Goal: Task Accomplishment & Management: Manage account settings

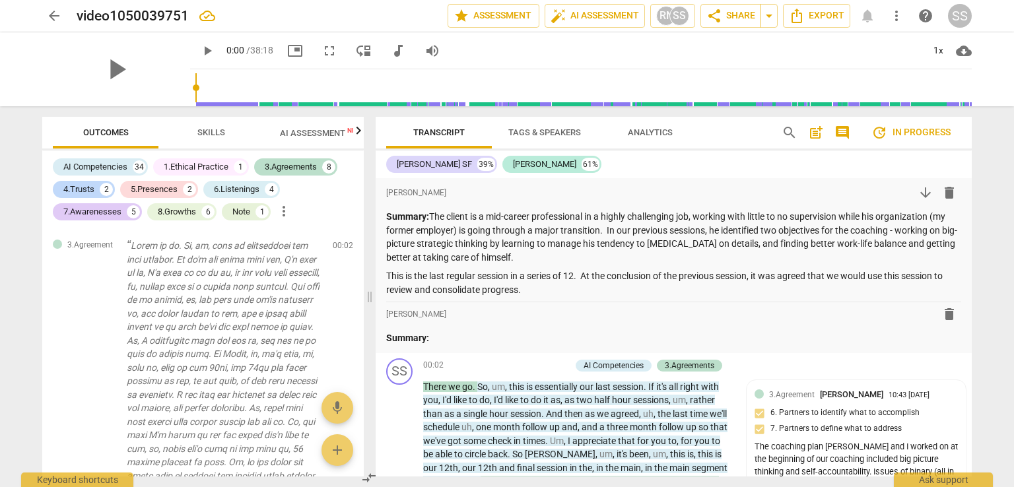
scroll to position [8345, 0]
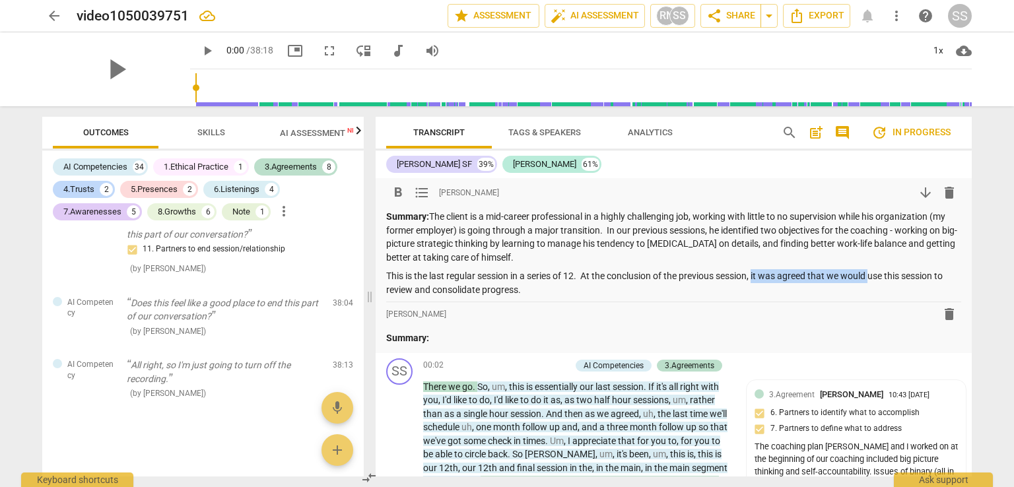
drag, startPoint x: 874, startPoint y: 278, endPoint x: 759, endPoint y: 281, distance: 115.6
click at [759, 281] on p "This is the last regular session in a series of 12. At the conclusion of the pr…" at bounding box center [673, 282] width 575 height 27
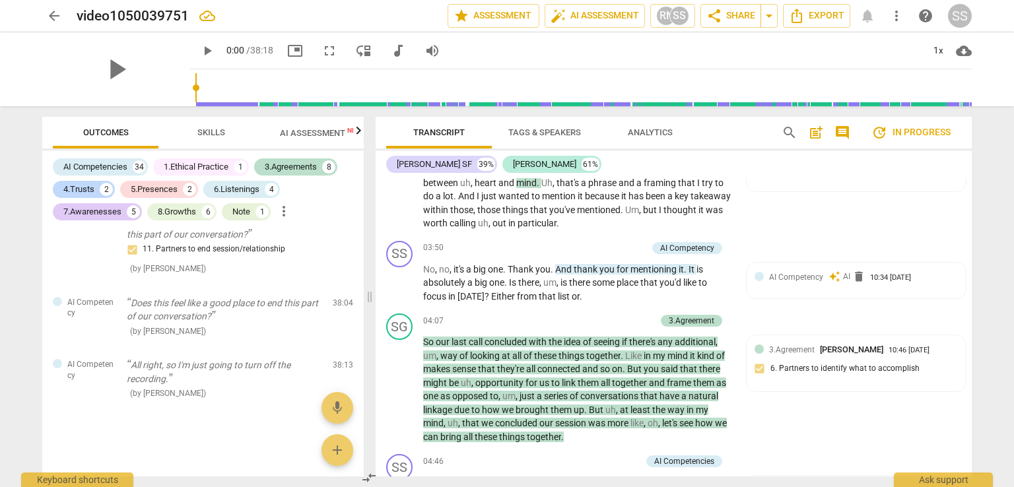
scroll to position [726, 0]
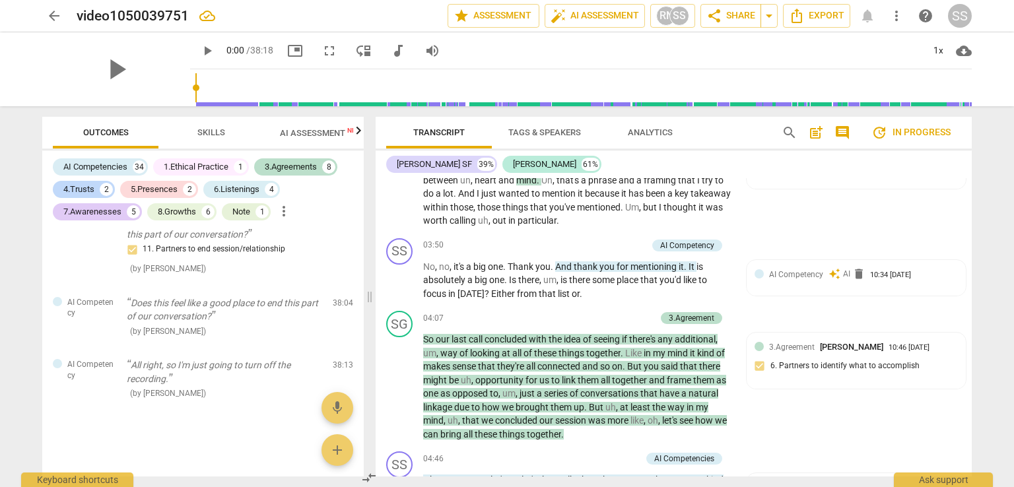
click at [811, 271] on span "AI Competency" at bounding box center [796, 274] width 54 height 9
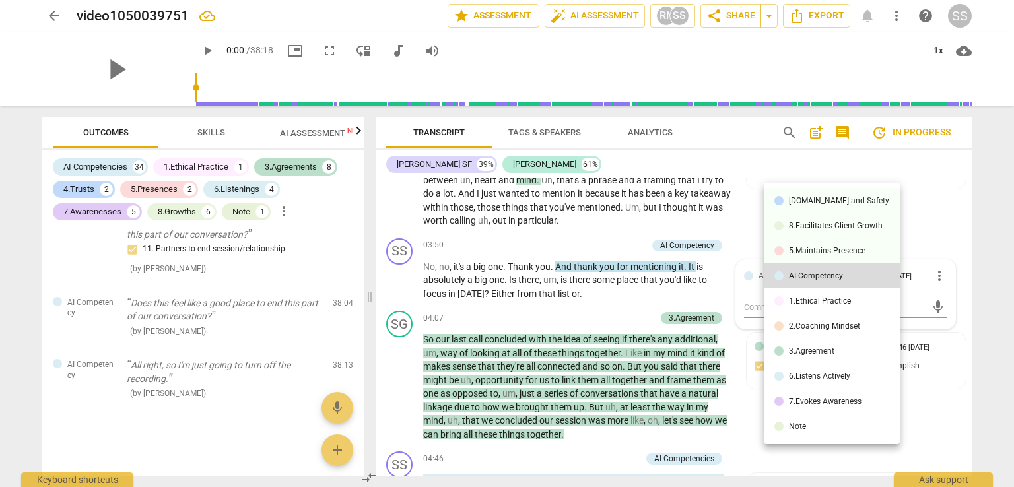
click at [938, 279] on div at bounding box center [507, 243] width 1014 height 487
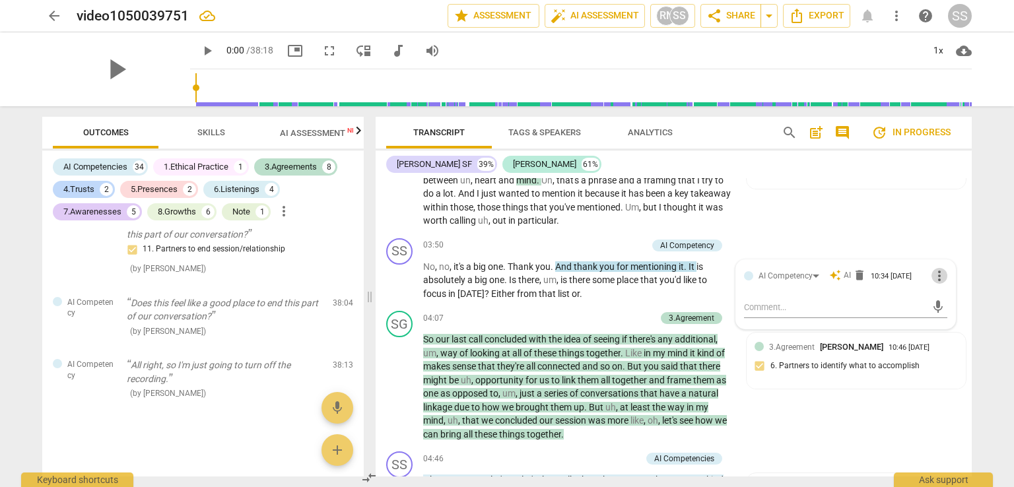
click at [935, 278] on span "more_vert" at bounding box center [940, 276] width 16 height 16
click at [944, 298] on li "Delete" at bounding box center [951, 300] width 46 height 25
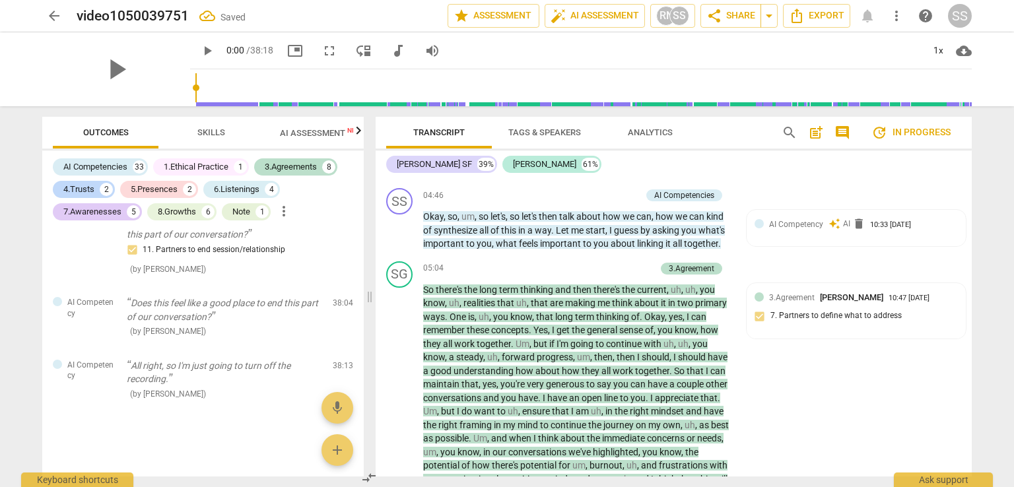
scroll to position [991, 0]
click at [940, 223] on div "AI Competency auto_awesome AI delete 10:33 [DATE]" at bounding box center [863, 223] width 189 height 13
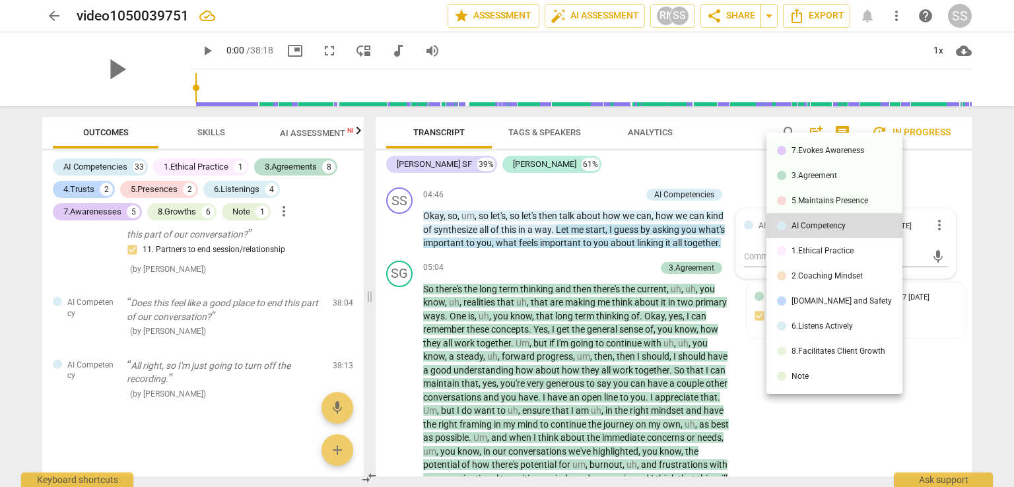
click at [936, 222] on div at bounding box center [507, 243] width 1014 height 487
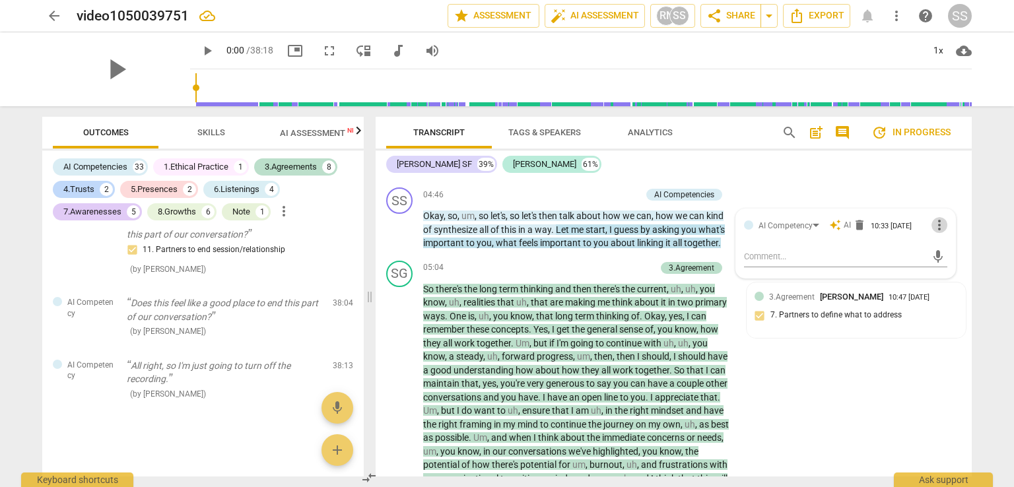
click at [936, 228] on span "more_vert" at bounding box center [940, 225] width 16 height 16
click at [943, 246] on li "Delete" at bounding box center [951, 250] width 46 height 25
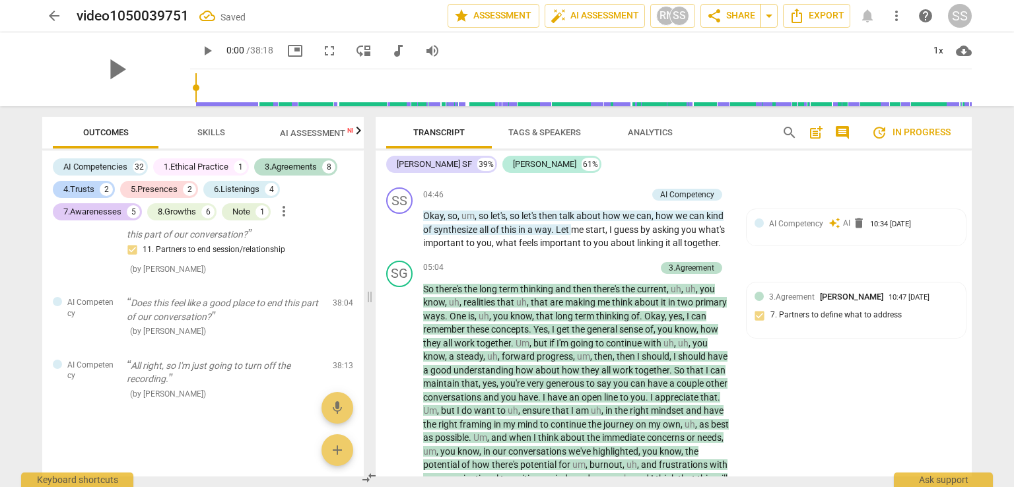
scroll to position [8215, 0]
click at [932, 229] on div "AI Competency auto_awesome AI delete 10:34 [DATE]" at bounding box center [863, 223] width 189 height 13
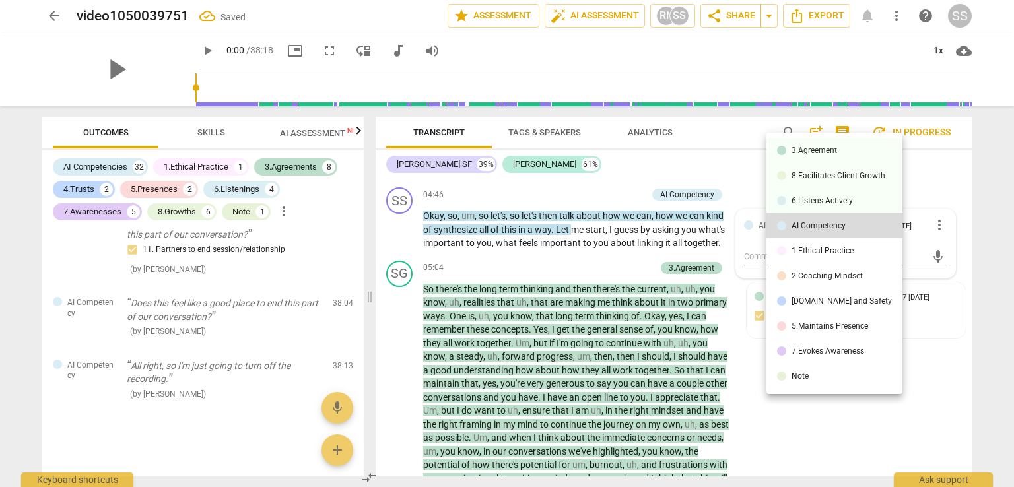
click at [934, 228] on div at bounding box center [507, 243] width 1014 height 487
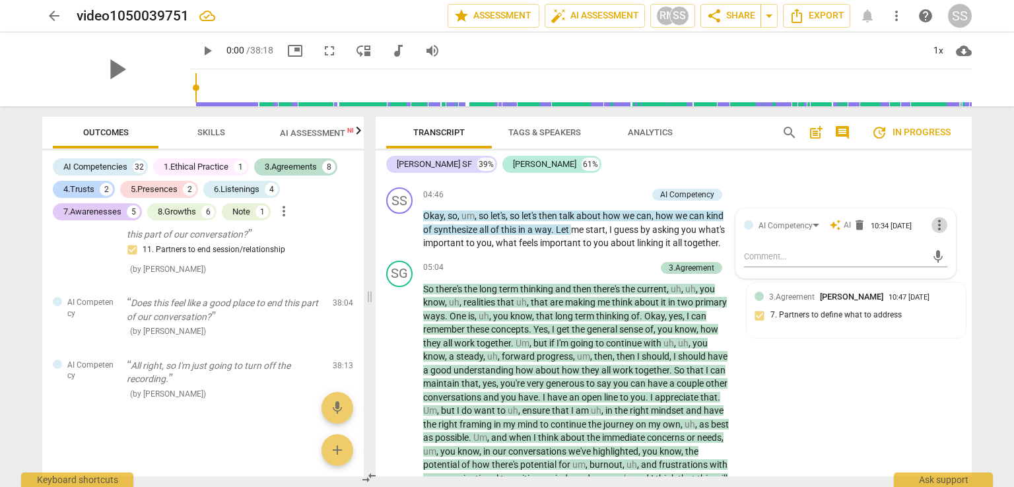
click at [934, 228] on span "more_vert" at bounding box center [940, 225] width 16 height 16
click at [946, 249] on li "Delete" at bounding box center [951, 250] width 46 height 25
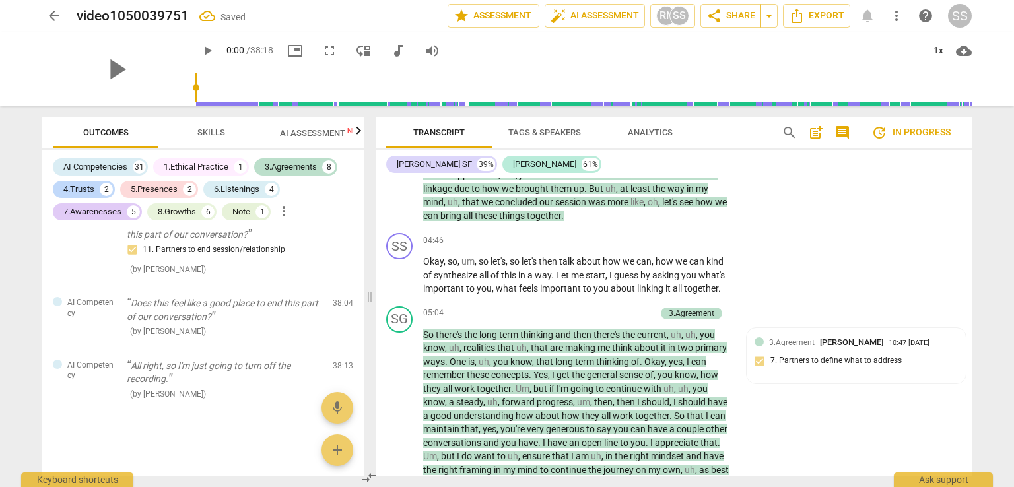
scroll to position [924, 0]
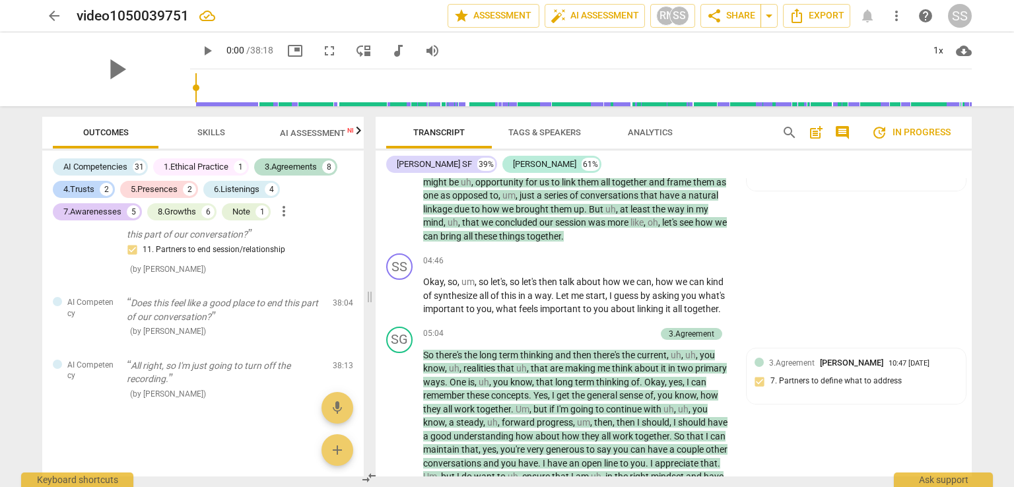
click at [889, 368] on div "10:47 [DATE]" at bounding box center [909, 364] width 41 height 9
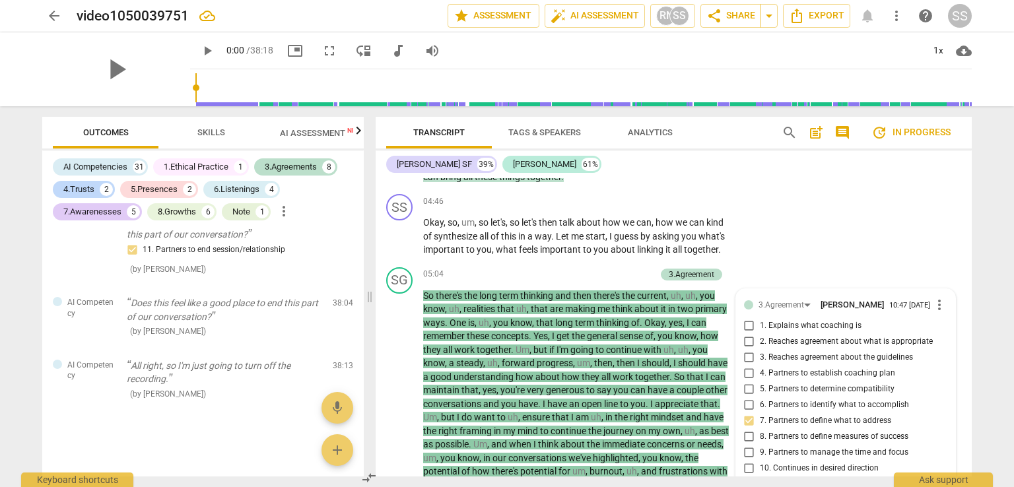
scroll to position [977, 0]
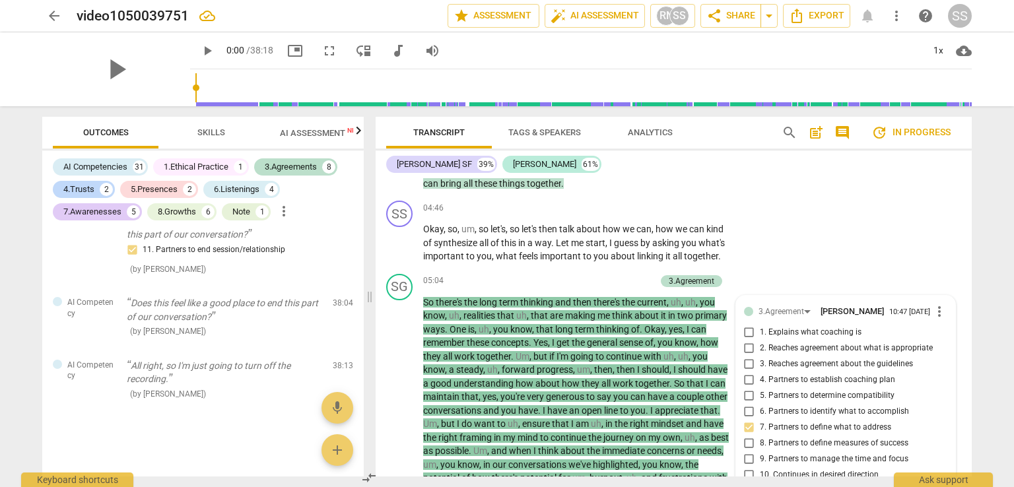
click at [622, 263] on div "SS play_arrow pause 04:46 + Add competency keyboard_arrow_right Okay , so , um …" at bounding box center [674, 231] width 596 height 73
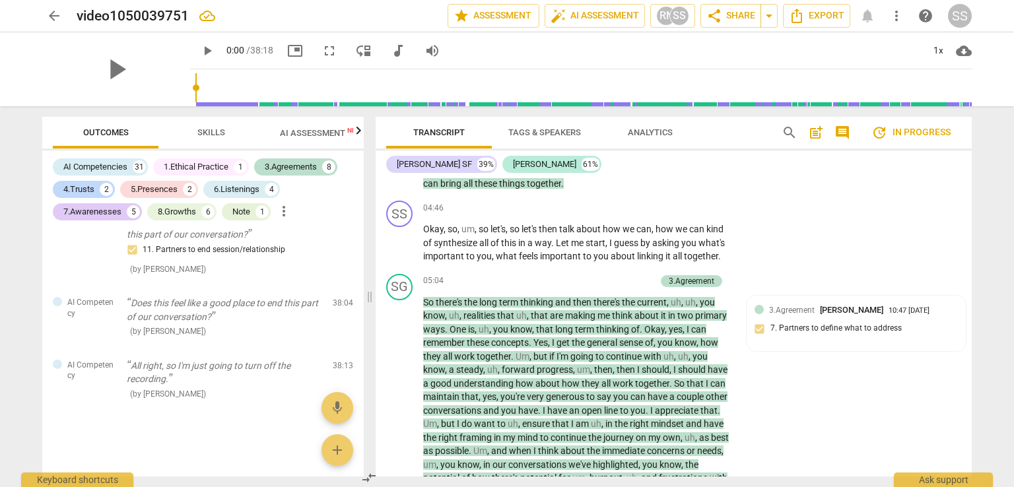
click at [692, 209] on p "Add competency" at bounding box center [691, 209] width 63 height 12
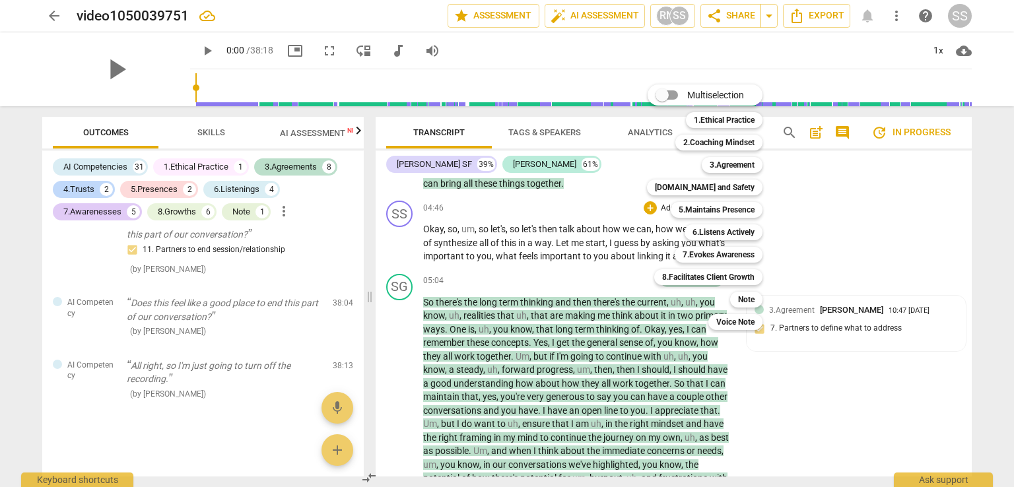
click at [722, 167] on b "3.Agreement" at bounding box center [732, 165] width 45 height 16
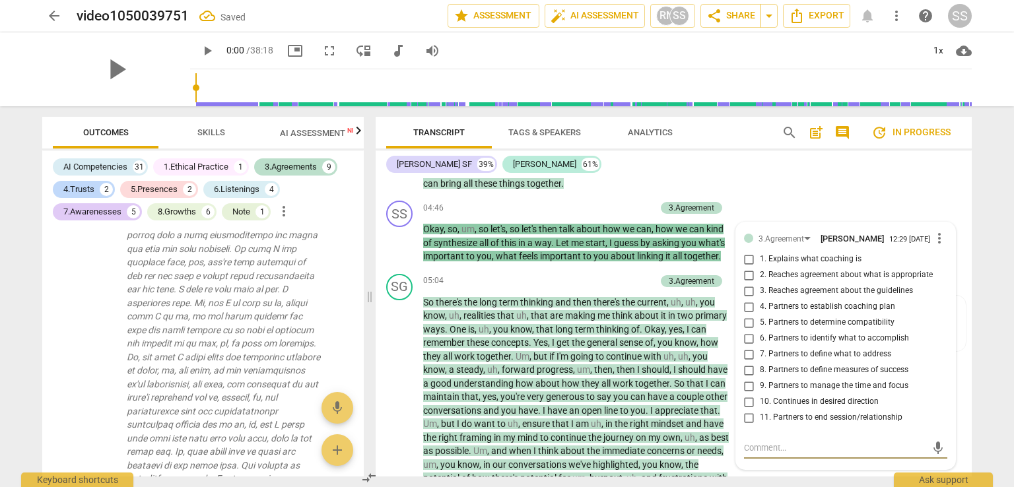
scroll to position [2614, 0]
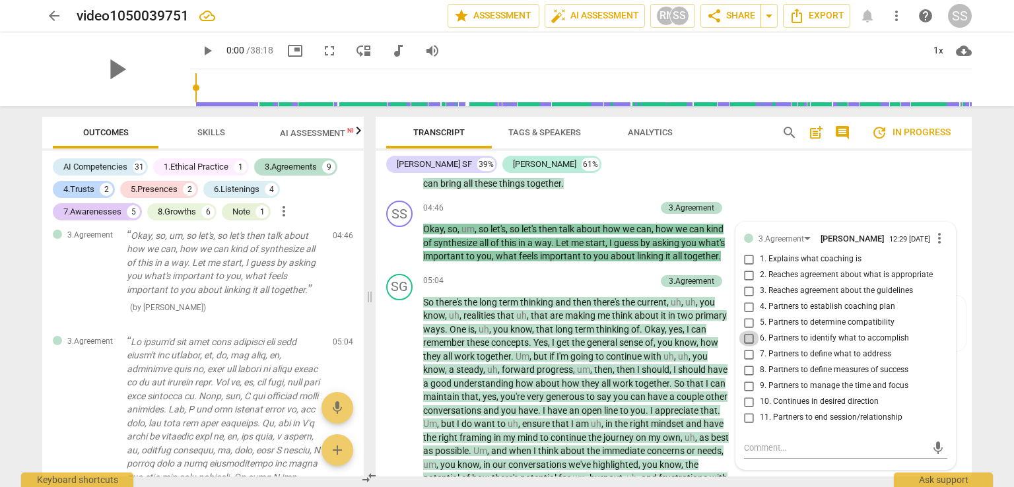
click at [748, 343] on input "6. Partners to identify what to accomplish" at bounding box center [749, 339] width 21 height 16
checkbox input "true"
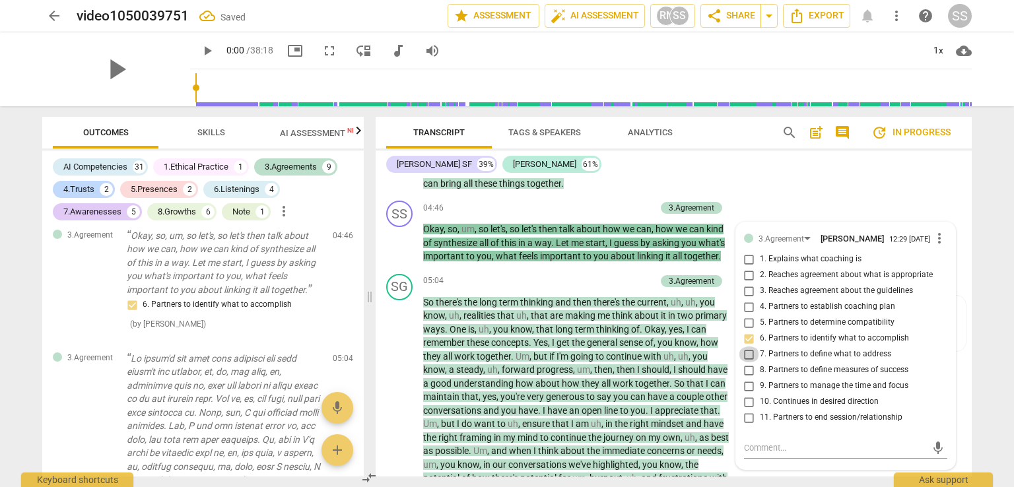
click at [748, 357] on input "7. Partners to define what to address" at bounding box center [749, 355] width 21 height 16
checkbox input "true"
click at [748, 343] on input "6. Partners to identify what to accomplish" at bounding box center [749, 339] width 21 height 16
click at [749, 343] on input "6. Partners to identify what to accomplish" at bounding box center [749, 339] width 21 height 16
checkbox input "false"
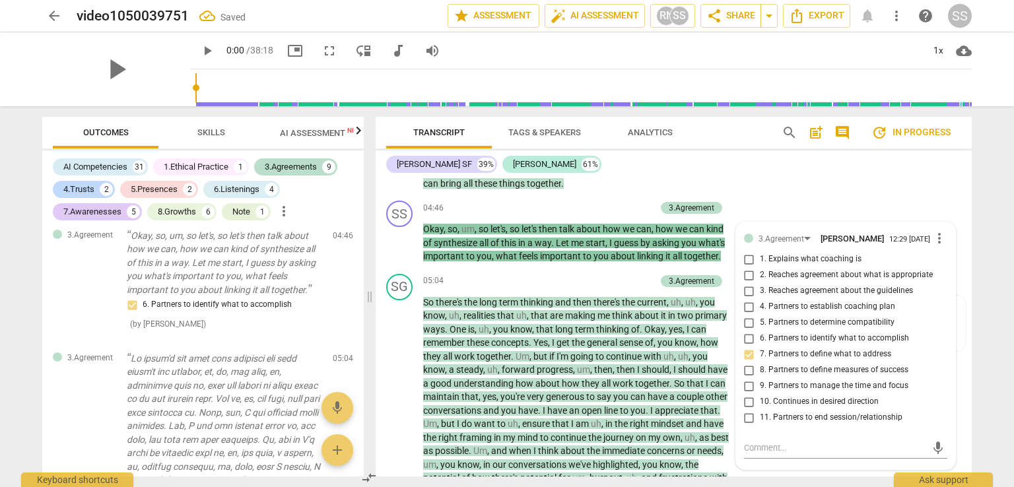
click at [777, 193] on div "SG play_arrow pause 04:07 + Add competency 3.Agreement keyboard_arrow_right So …" at bounding box center [674, 125] width 596 height 141
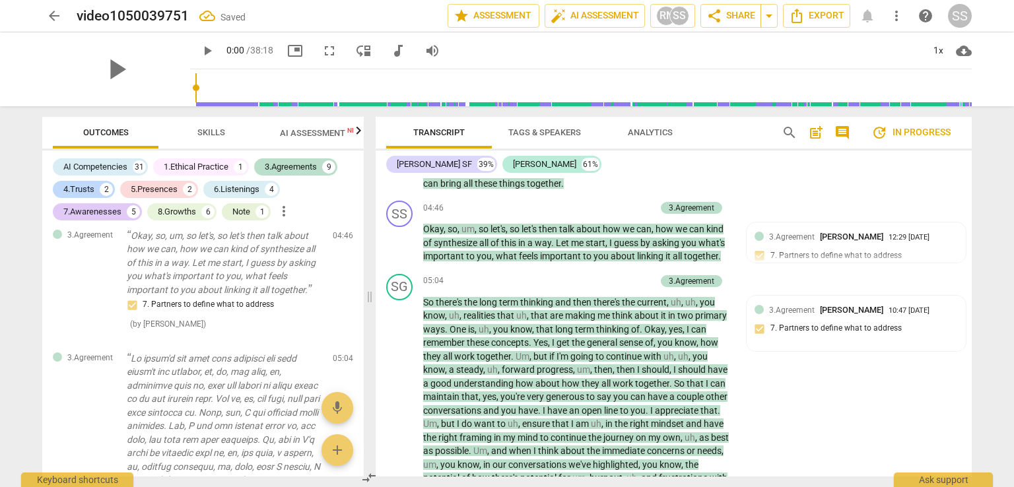
click at [880, 309] on span "[PERSON_NAME]" at bounding box center [851, 310] width 63 height 10
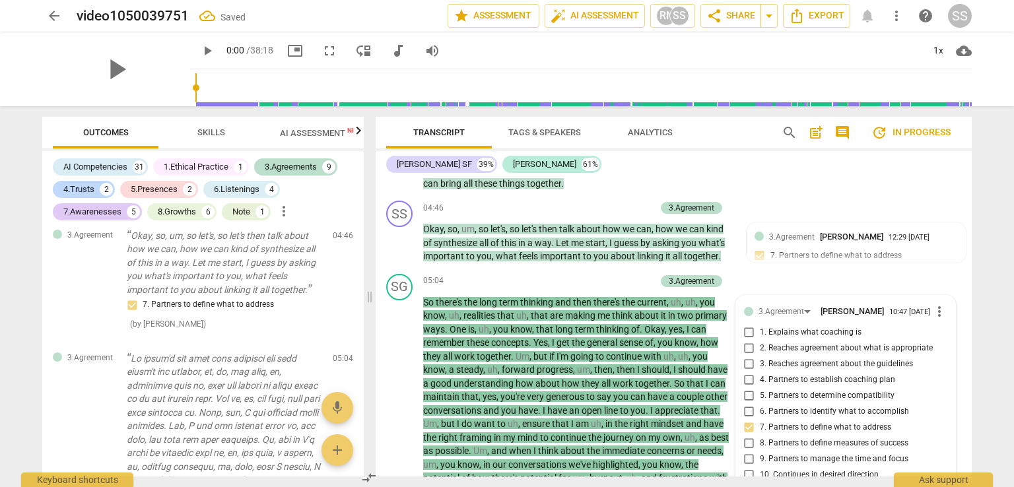
scroll to position [1175, 0]
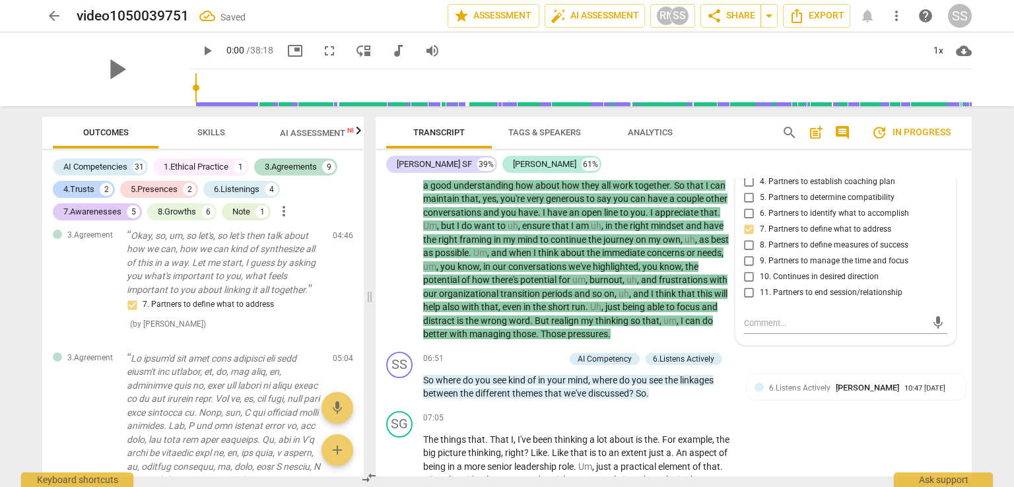
click at [837, 382] on div "6.Listens Actively [PERSON_NAME]" at bounding box center [836, 388] width 135 height 13
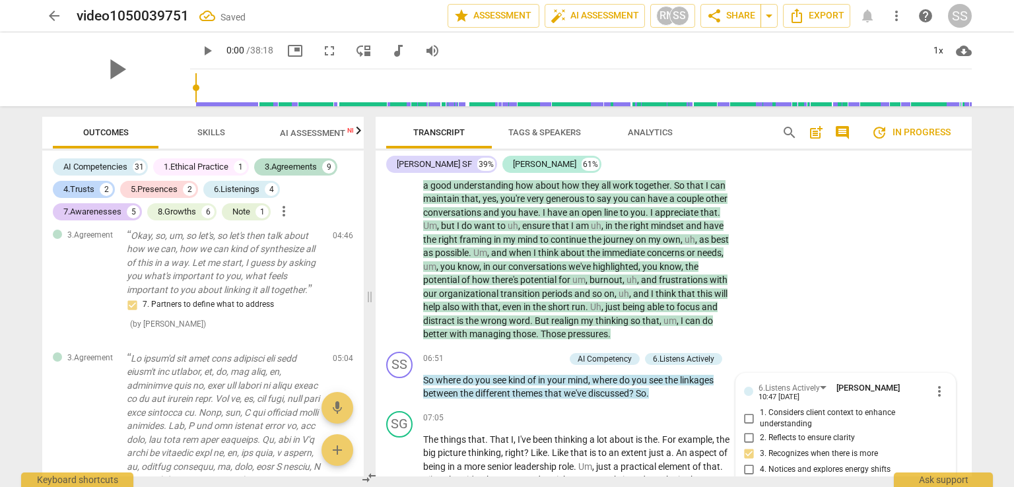
scroll to position [1387, 0]
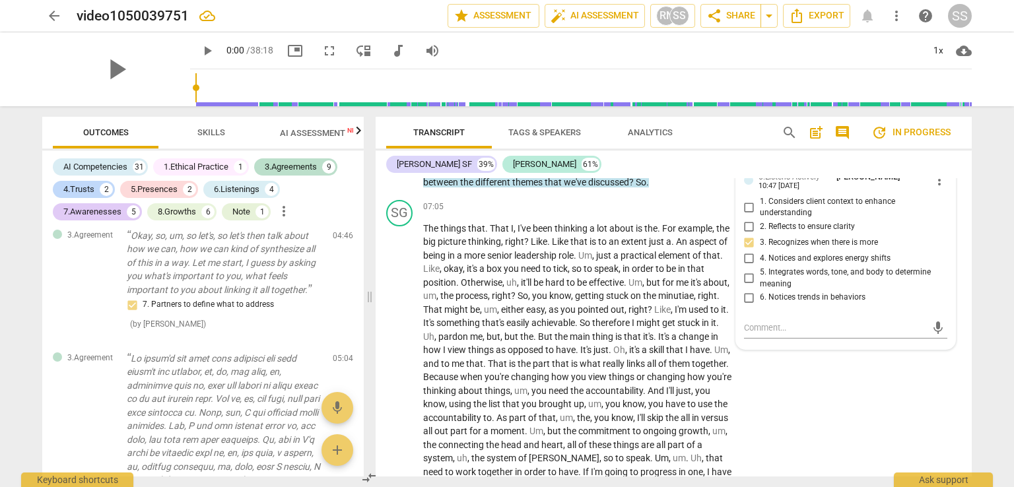
click at [804, 400] on div "SG play_arrow pause 07:05 + Add competency keyboard_arrow_right The things that…" at bounding box center [674, 373] width 596 height 357
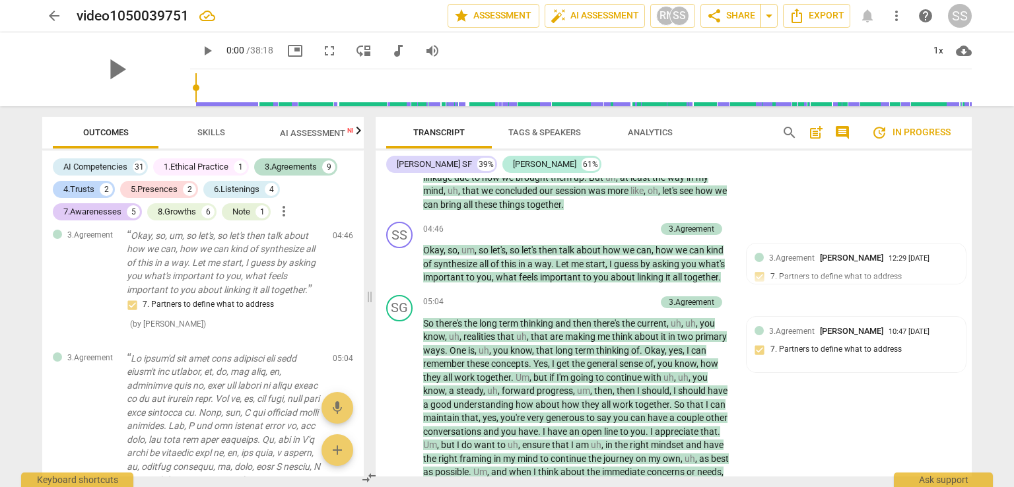
scroll to position [924, 0]
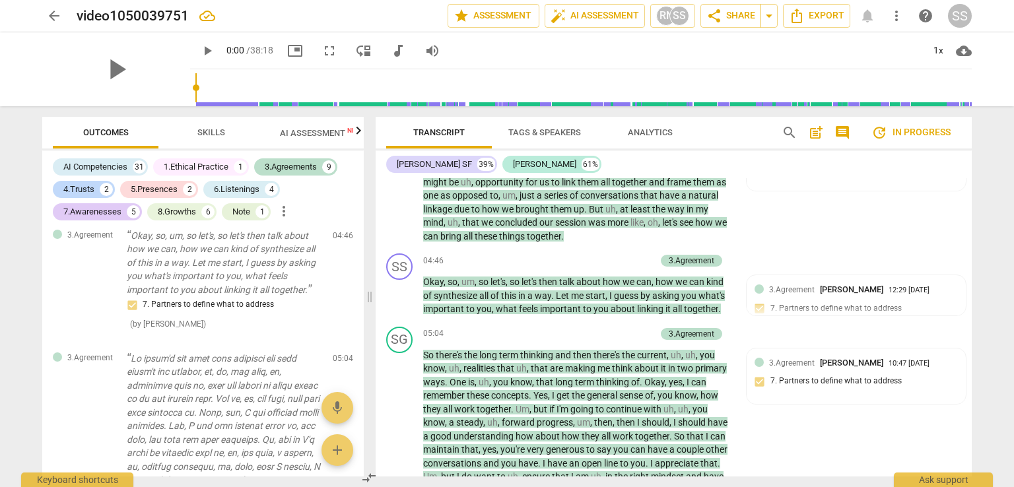
click at [907, 361] on div "3.Agreement [PERSON_NAME] 10:47 [DATE]" at bounding box center [863, 363] width 189 height 13
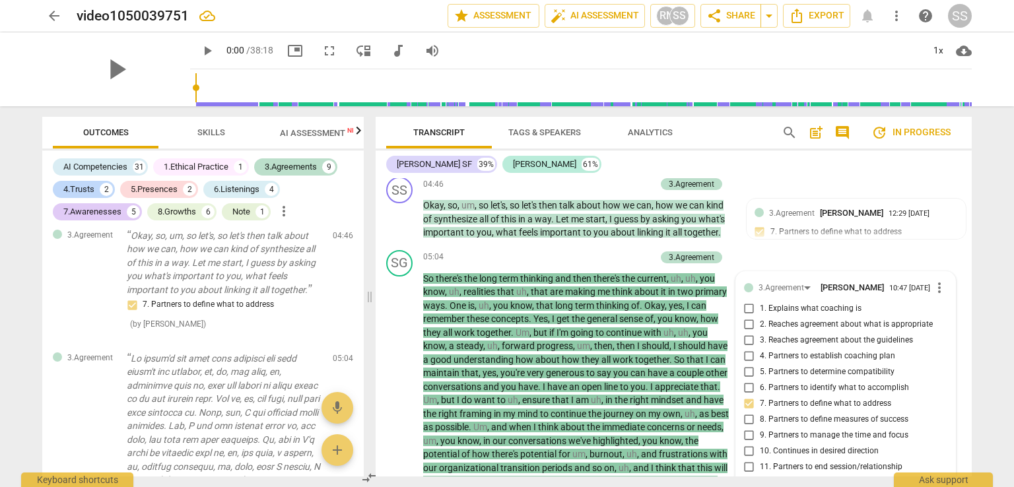
scroll to position [977, 0]
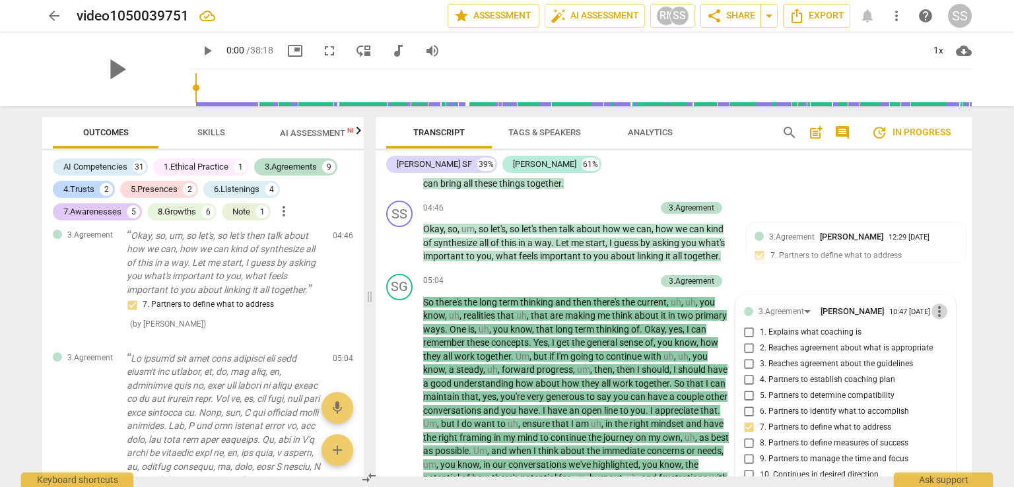
click at [934, 314] on span "more_vert" at bounding box center [940, 312] width 16 height 16
click at [946, 339] on li "Delete" at bounding box center [951, 338] width 46 height 25
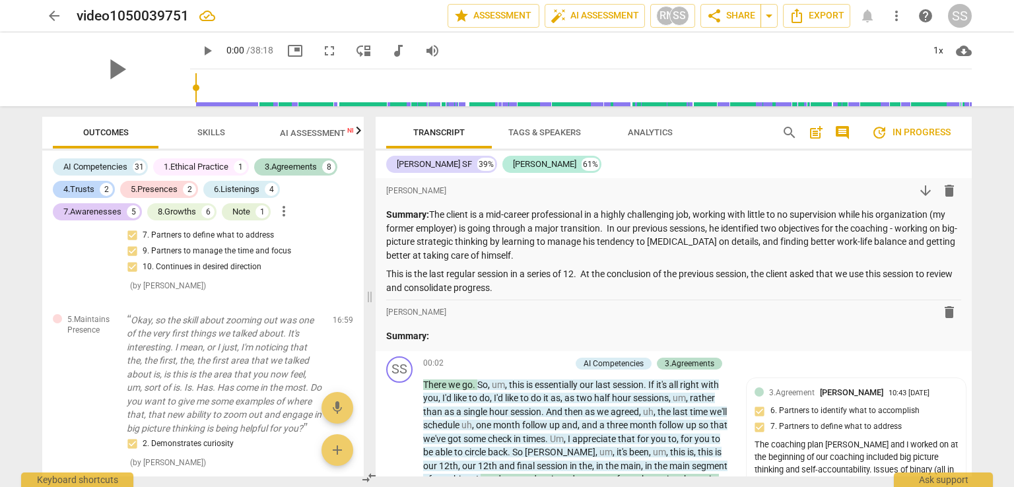
scroll to position [0, 0]
click at [413, 290] on p "This is the last regular session in a series of 12. At the conclusion of the pr…" at bounding box center [673, 282] width 575 height 27
click at [625, 315] on div "format_bold format_list_bulleted [PERSON_NAME] delete" at bounding box center [673, 314] width 575 height 24
click at [699, 240] on p "Summary: The client is a mid-career professional in a highly challenging job, w…" at bounding box center [673, 237] width 575 height 54
click at [659, 322] on div "format_bold format_list_bulleted [PERSON_NAME] delete" at bounding box center [673, 314] width 575 height 24
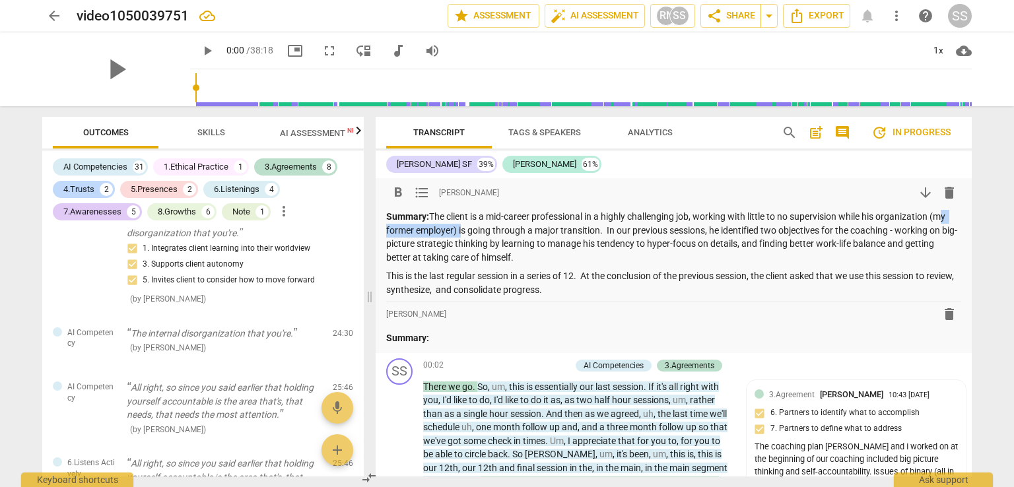
drag, startPoint x: 475, startPoint y: 229, endPoint x: 383, endPoint y: 232, distance: 92.5
click at [383, 232] on div "format_bold format_list_bulleted [PERSON_NAME] arrow_downward delete Summary: T…" at bounding box center [674, 265] width 596 height 175
click at [605, 294] on p "This is the last regular session in a series of 12. At the conclusion of the pr…" at bounding box center [673, 282] width 575 height 27
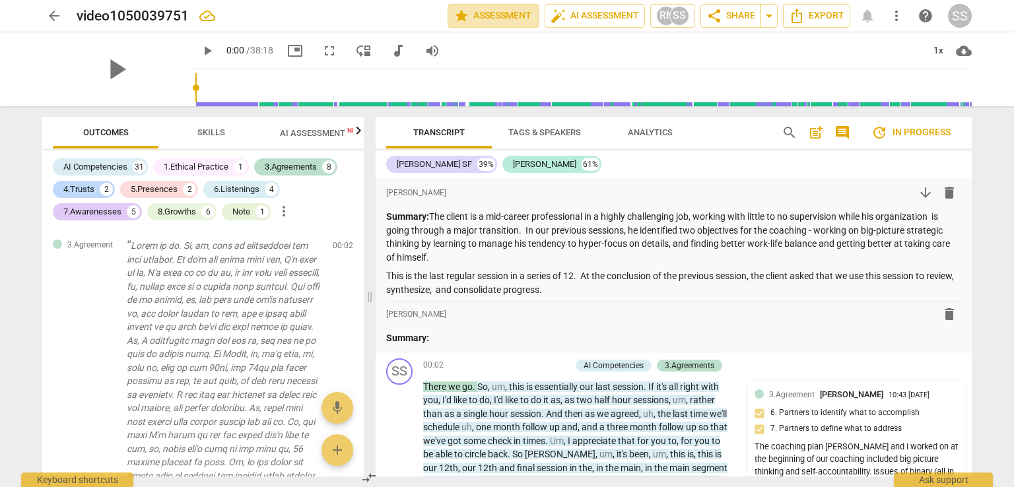
click at [493, 18] on span "star Assessment" at bounding box center [494, 16] width 80 height 16
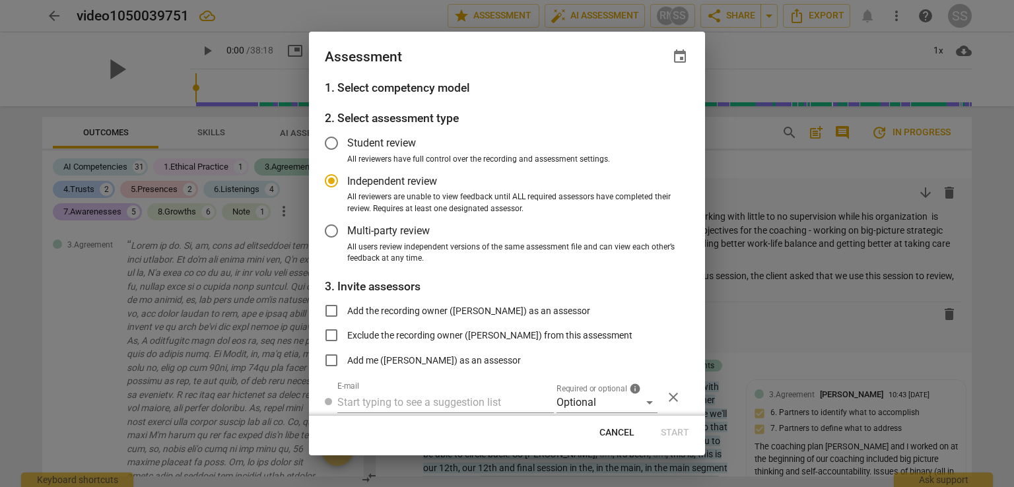
radio input "false"
click at [331, 142] on input "Student review" at bounding box center [332, 143] width 32 height 32
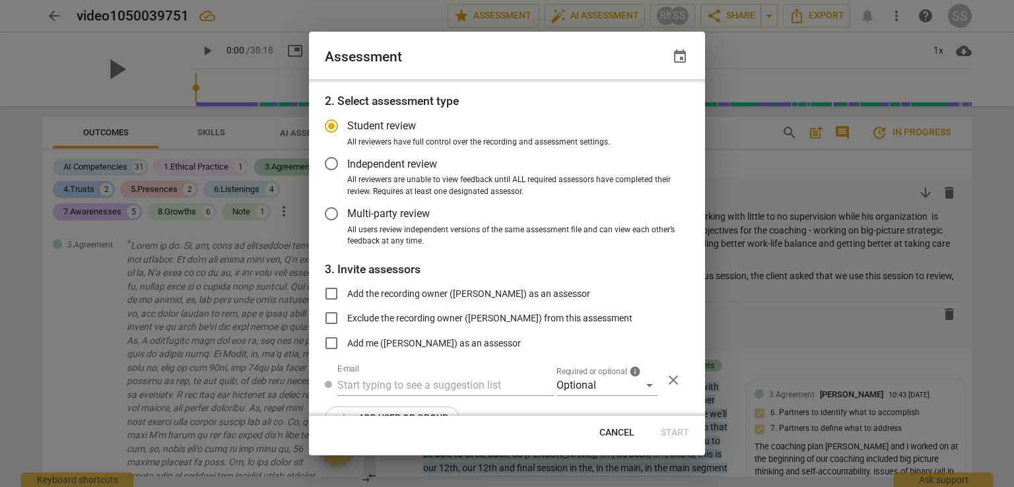
scroll to position [48, 0]
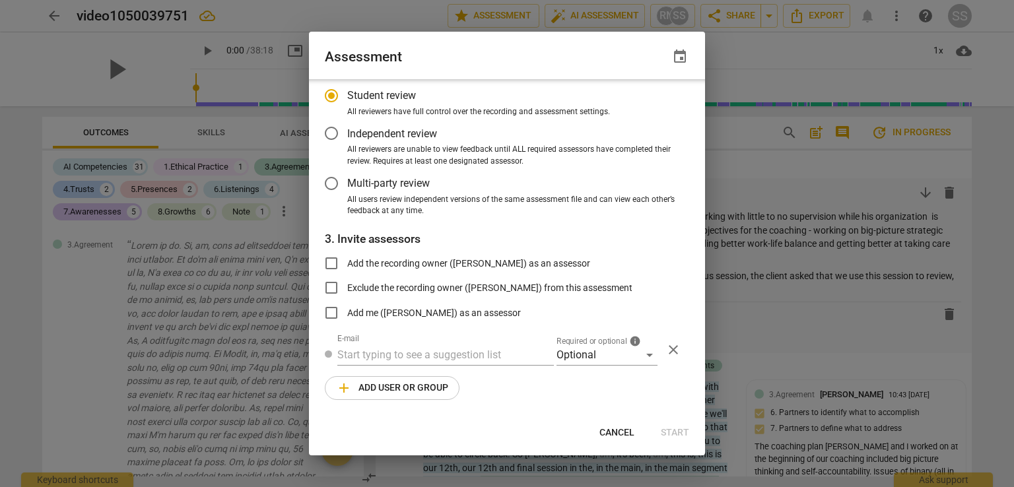
click at [522, 380] on div "1. Select competency model 2. Select assessment type Student review All reviewe…" at bounding box center [507, 247] width 396 height 337
click at [753, 339] on div at bounding box center [507, 243] width 1014 height 487
radio input "false"
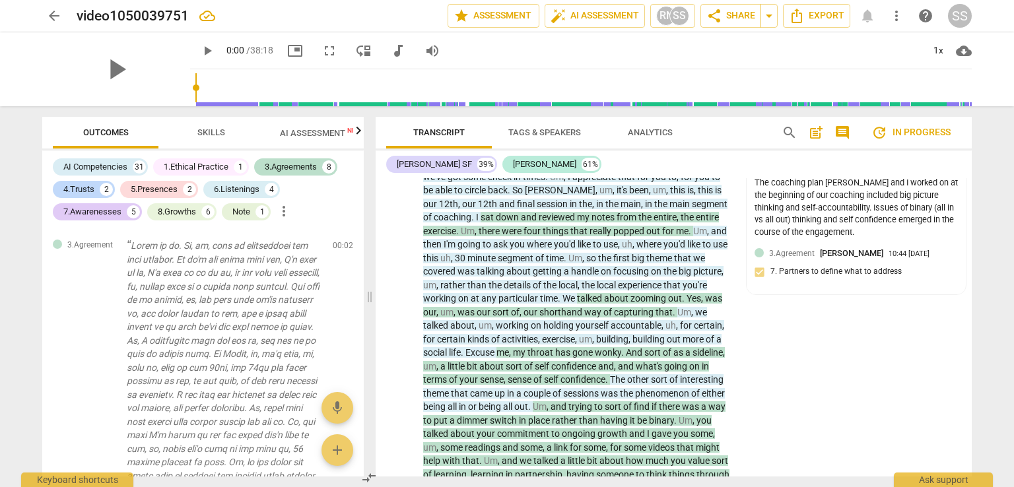
scroll to position [0, 0]
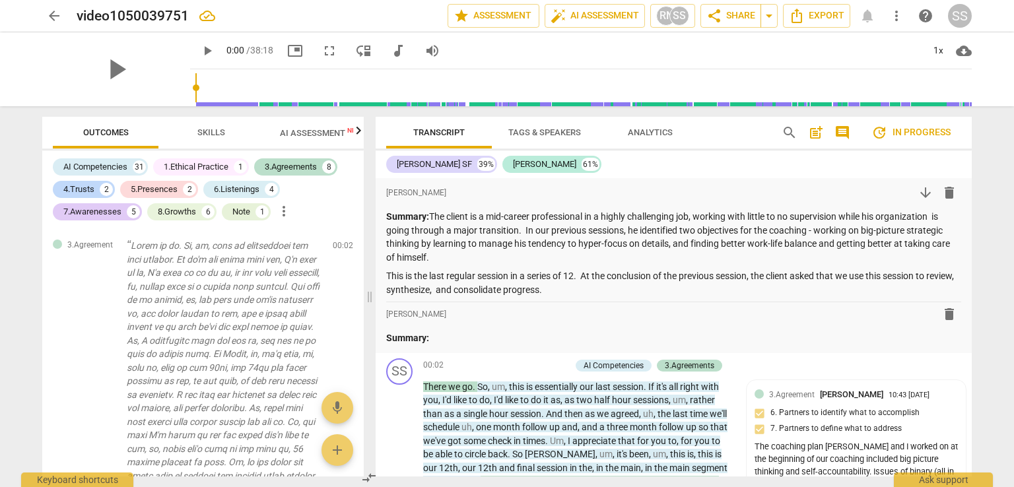
click at [0, 0] on span "format_list_bulleted" at bounding box center [0, 0] width 0 height 0
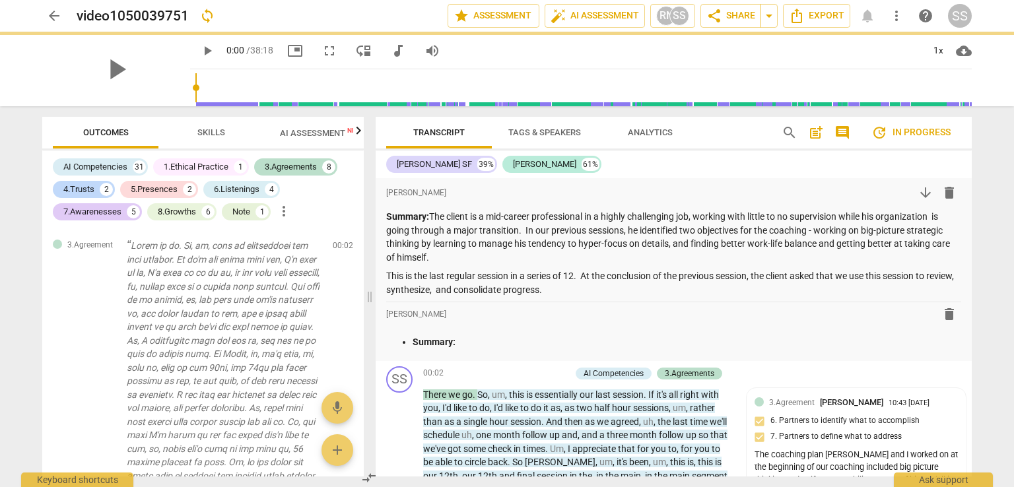
click at [0, 0] on span "format_list_bulleted" at bounding box center [0, 0] width 0 height 0
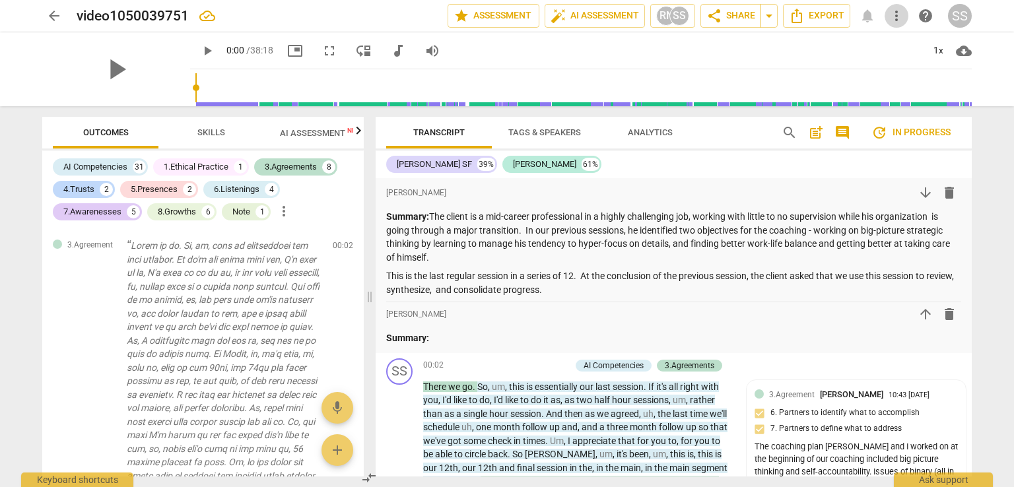
click at [897, 16] on span "more_vert" at bounding box center [897, 16] width 16 height 16
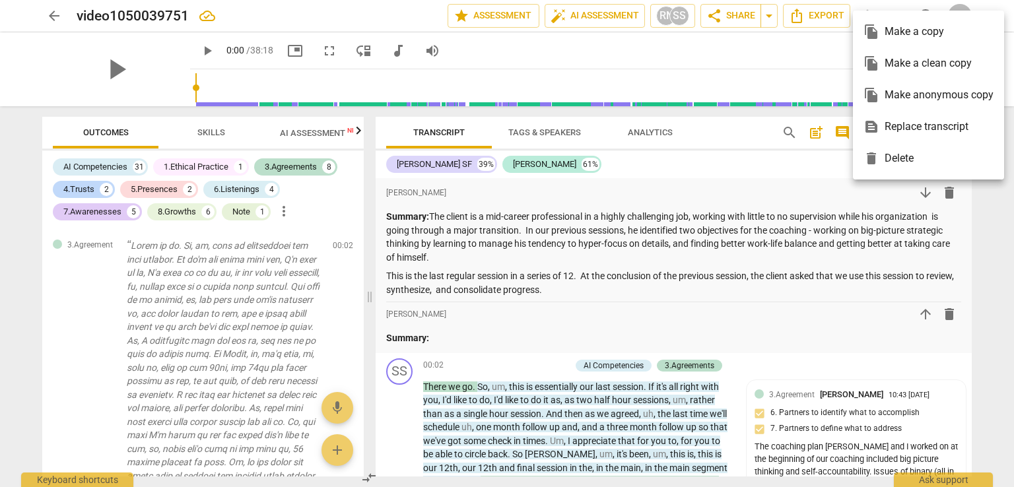
click at [806, 174] on div at bounding box center [507, 243] width 1014 height 487
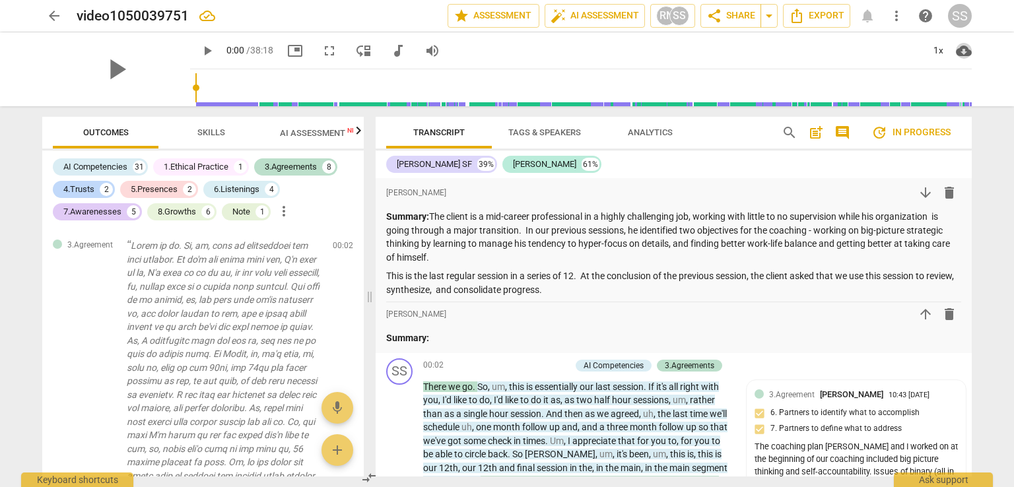
click at [964, 50] on span "cloud_download" at bounding box center [964, 51] width 16 height 16
click at [886, 179] on div at bounding box center [507, 243] width 1014 height 487
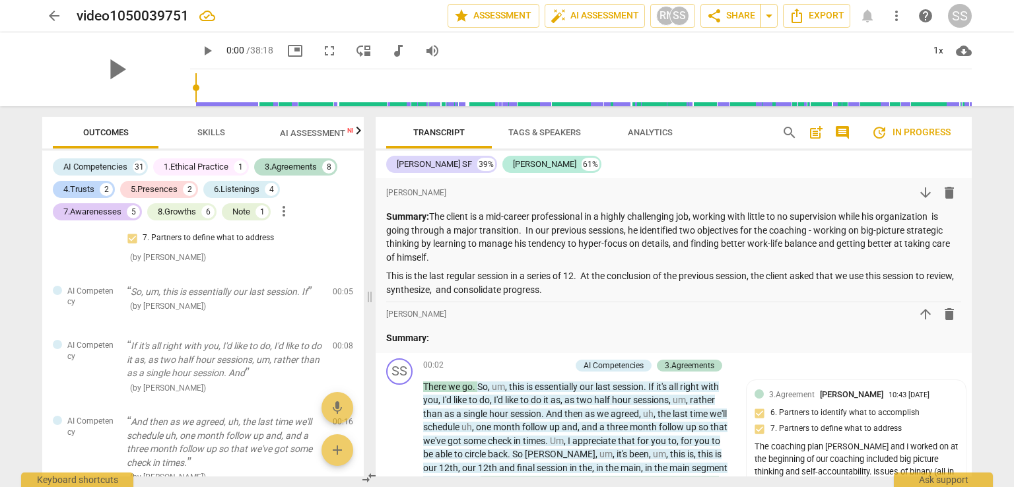
scroll to position [1585, 0]
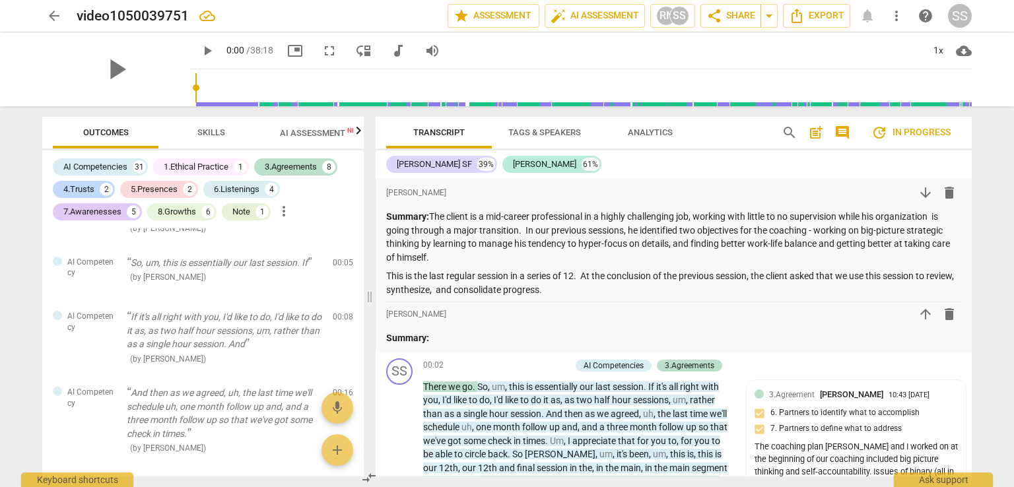
click at [338, 273] on span "delete" at bounding box center [344, 266] width 16 height 16
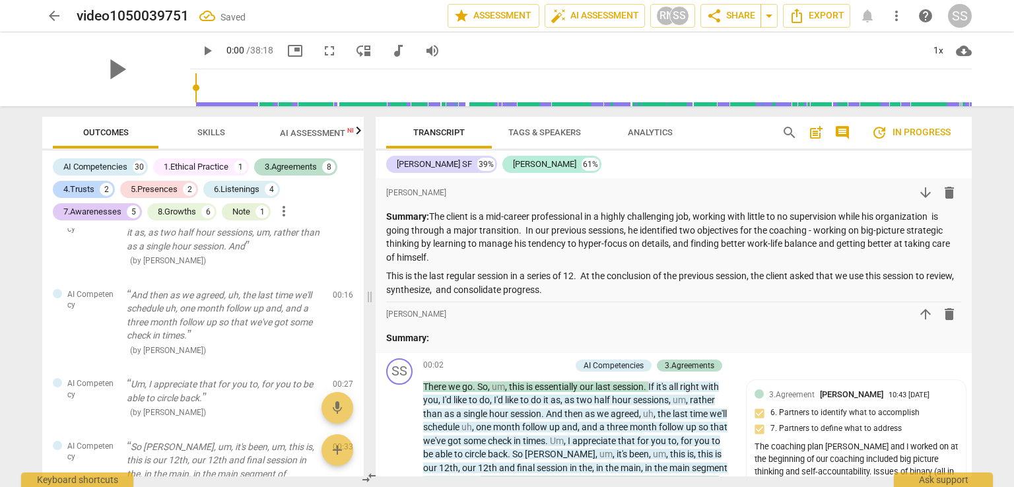
scroll to position [1651, 0]
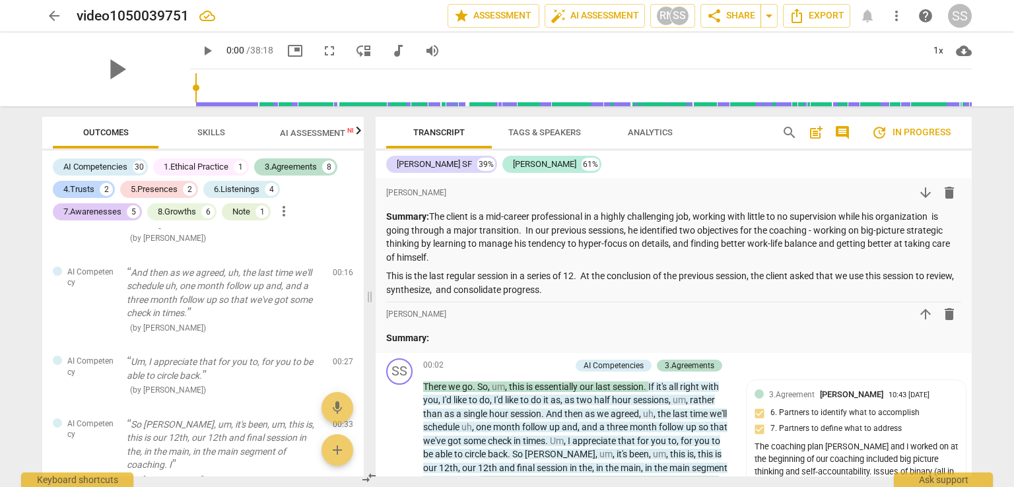
click at [312, 207] on span "edit" at bounding box center [320, 200] width 16 height 16
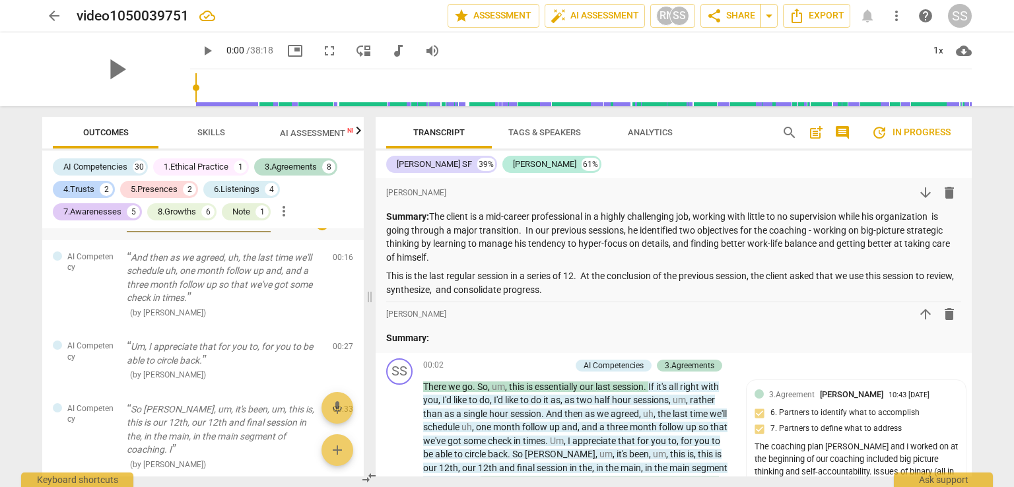
click at [107, 205] on div "AI Competency" at bounding box center [84, 196] width 63 height 18
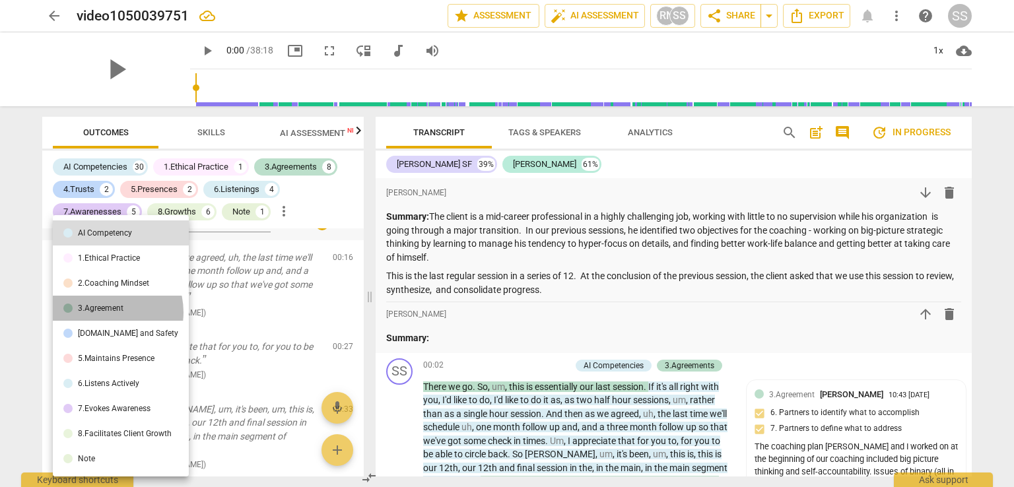
click at [106, 312] on div "3.Agreement" at bounding box center [101, 308] width 46 height 8
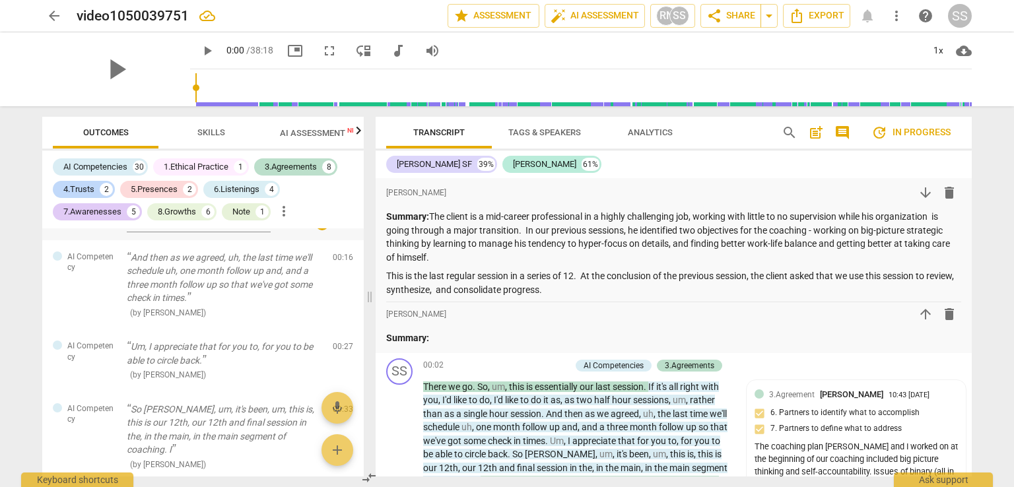
click at [341, 268] on span "delete" at bounding box center [344, 260] width 16 height 16
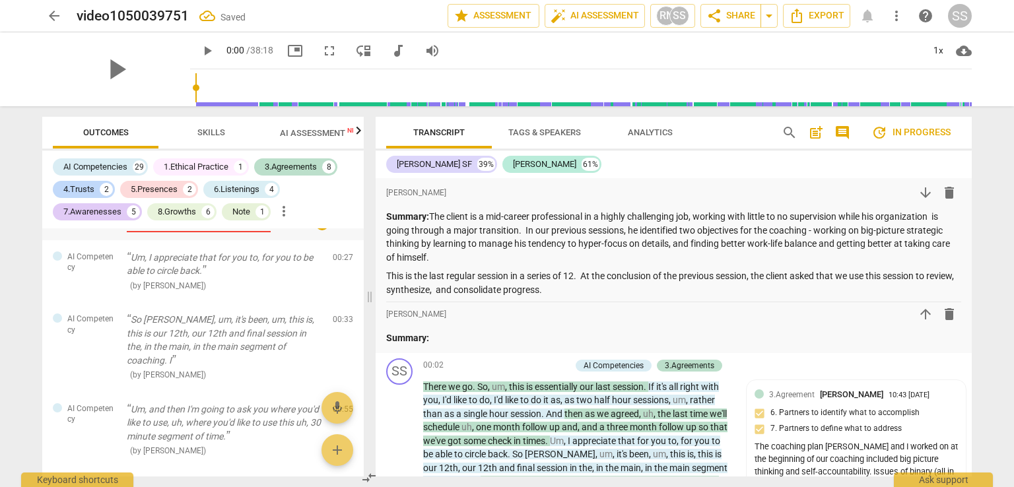
click at [341, 268] on span "delete" at bounding box center [344, 260] width 16 height 16
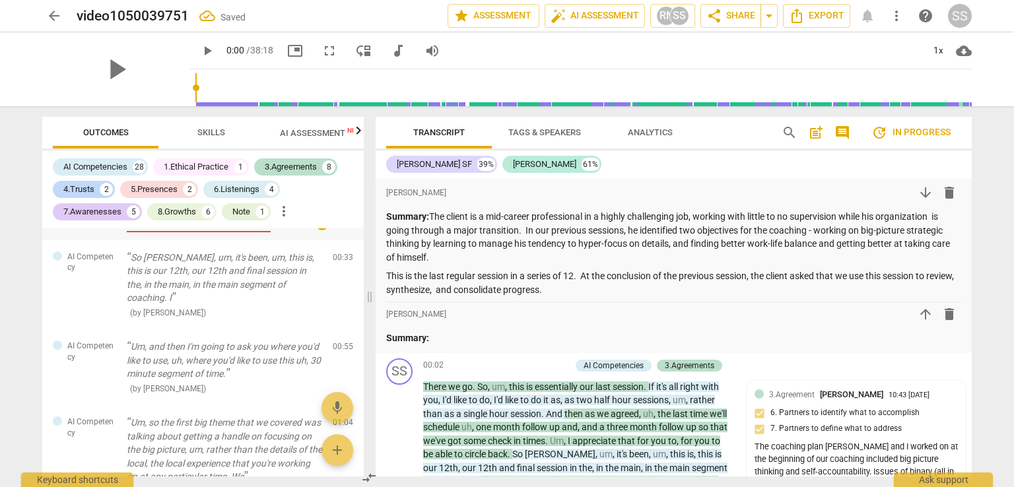
click at [339, 268] on span "delete" at bounding box center [344, 260] width 16 height 16
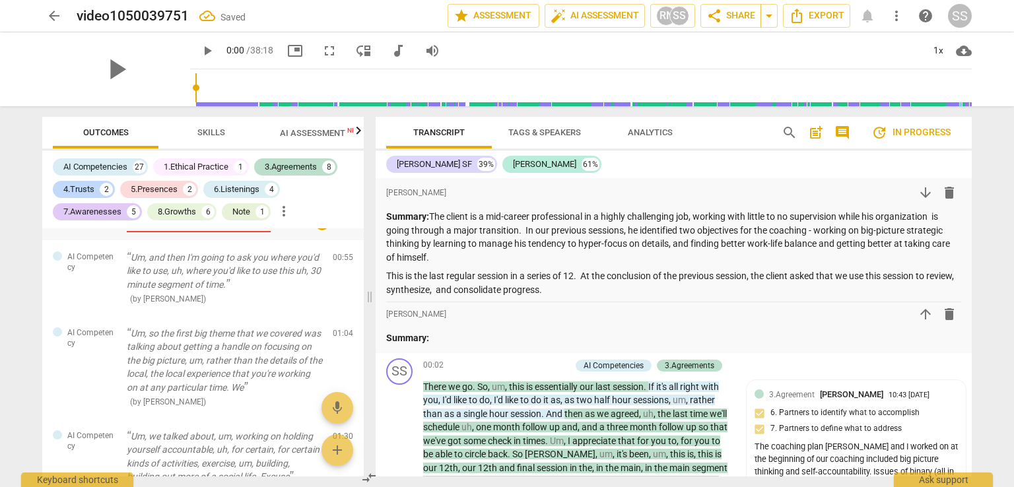
click at [338, 268] on span "delete" at bounding box center [344, 260] width 16 height 16
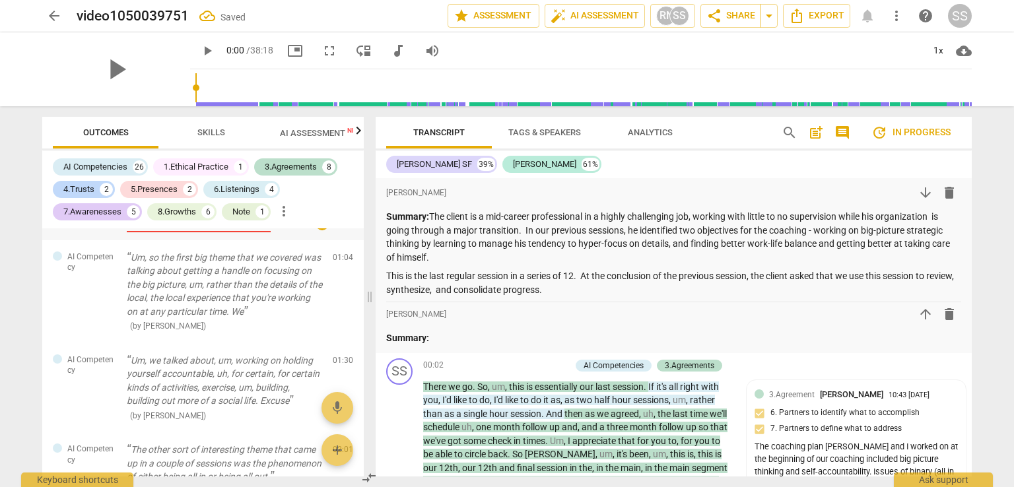
click at [341, 268] on span "delete" at bounding box center [344, 260] width 16 height 16
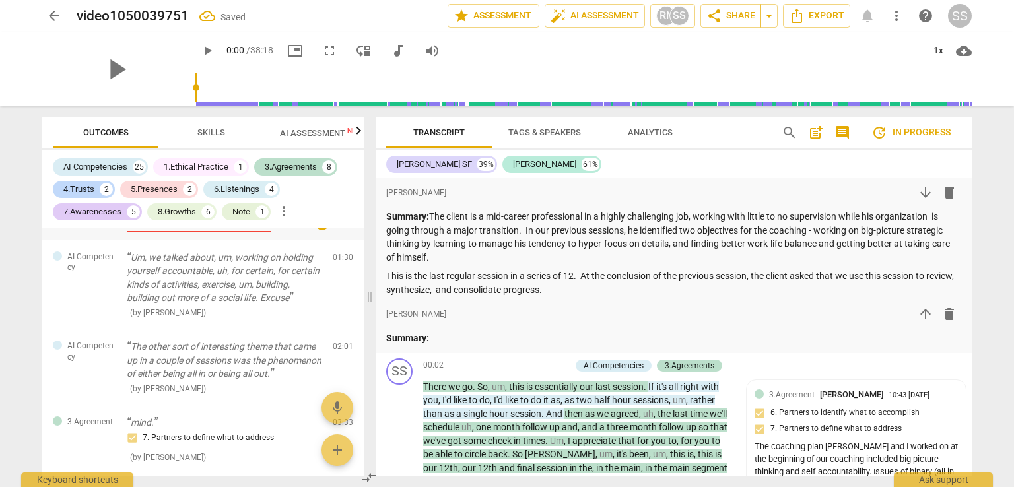
click at [342, 268] on span "delete" at bounding box center [344, 260] width 16 height 16
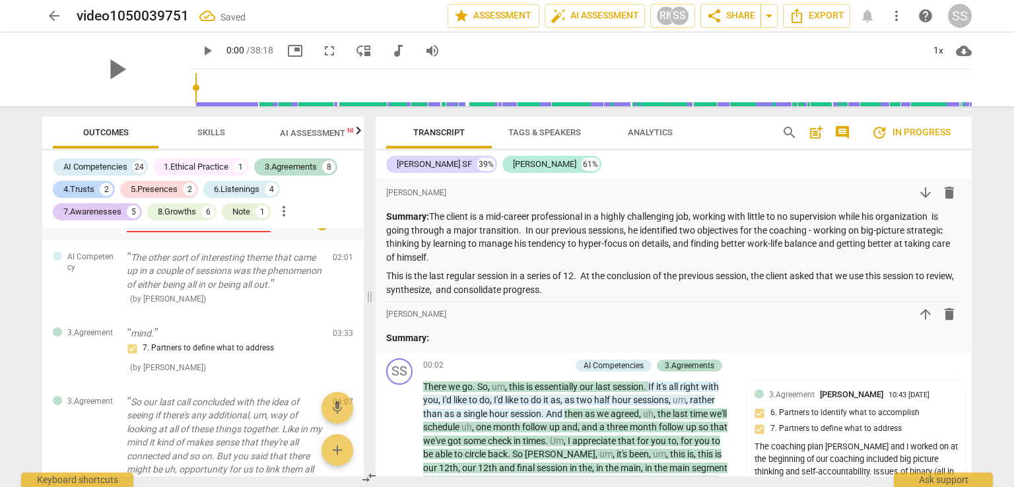
click at [345, 268] on span "delete" at bounding box center [344, 260] width 16 height 16
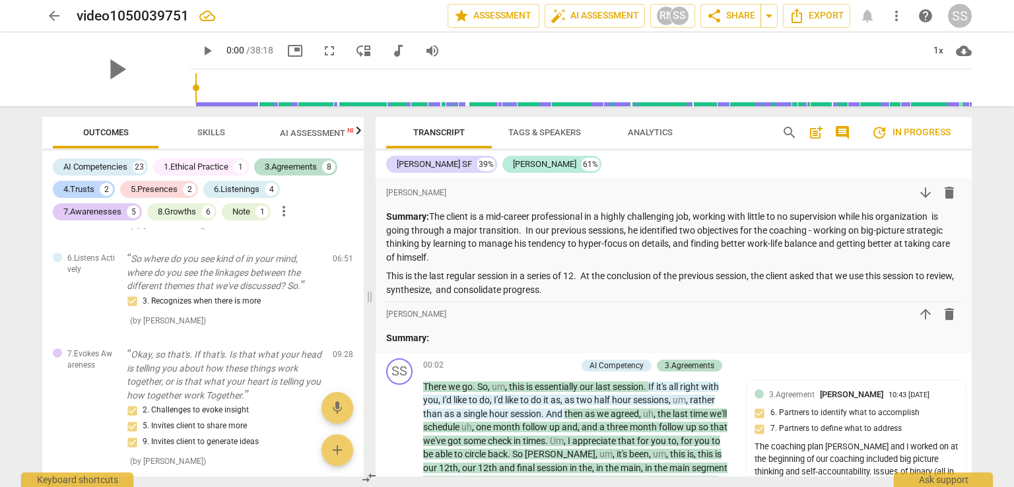
scroll to position [2113, 0]
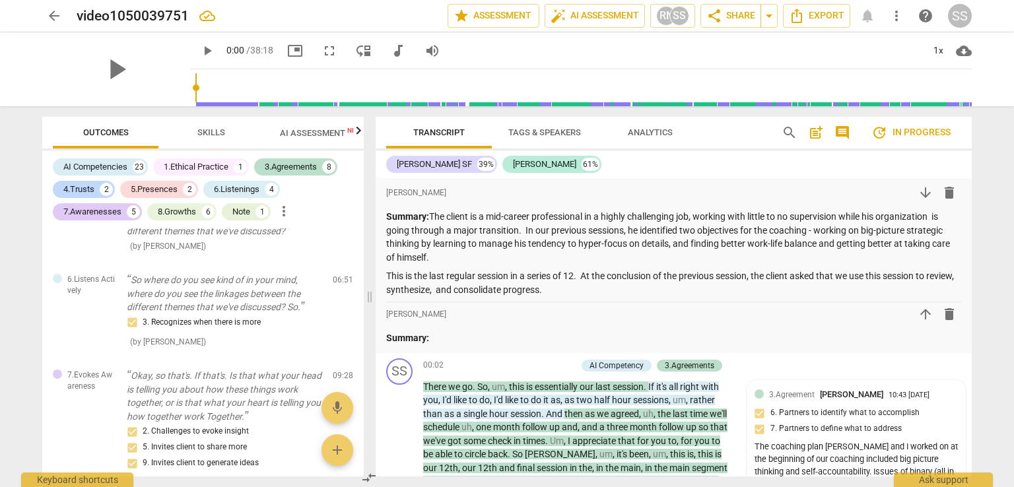
click at [315, 215] on span "edit" at bounding box center [320, 207] width 16 height 16
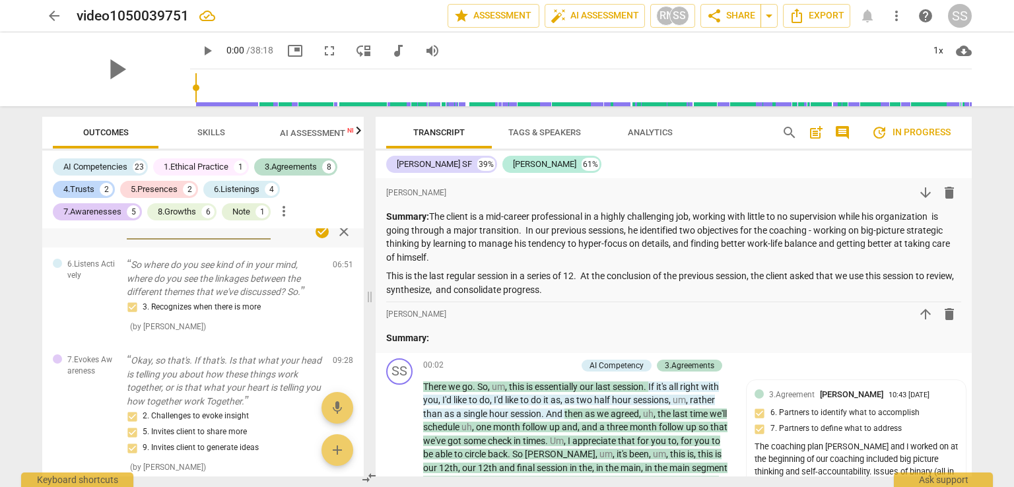
click at [107, 213] on div "AI Competency" at bounding box center [84, 203] width 63 height 18
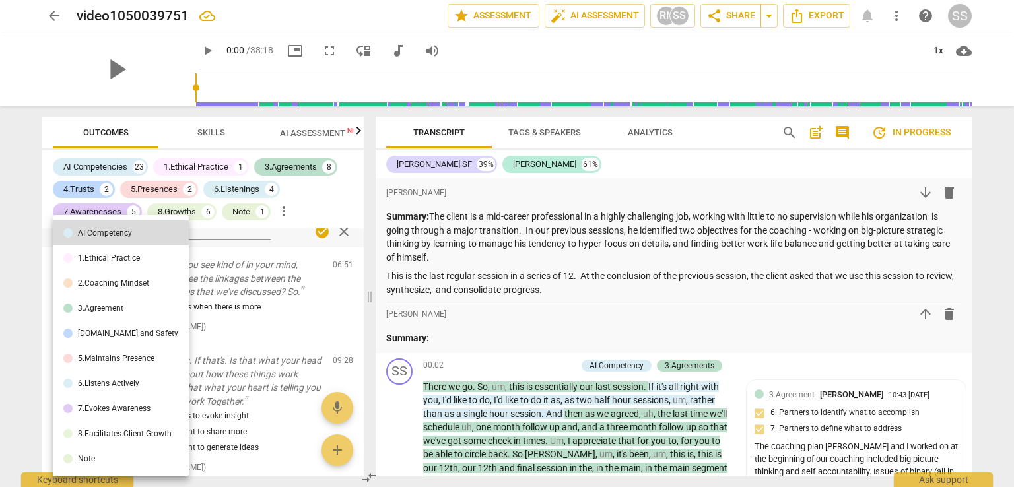
click at [108, 410] on div "7.Evokes Awareness" at bounding box center [114, 409] width 73 height 8
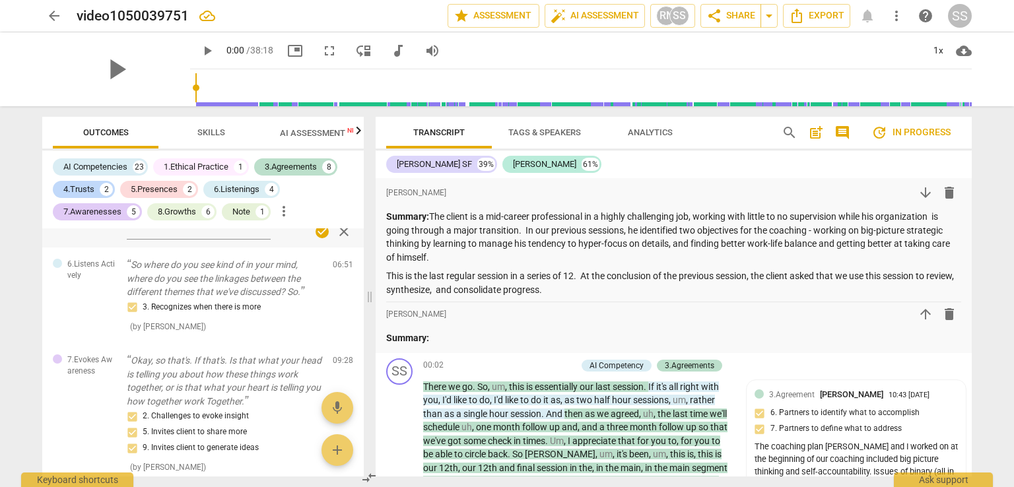
click at [304, 333] on div "3. Recognizes when there is more ( by [PERSON_NAME] )" at bounding box center [224, 317] width 195 height 34
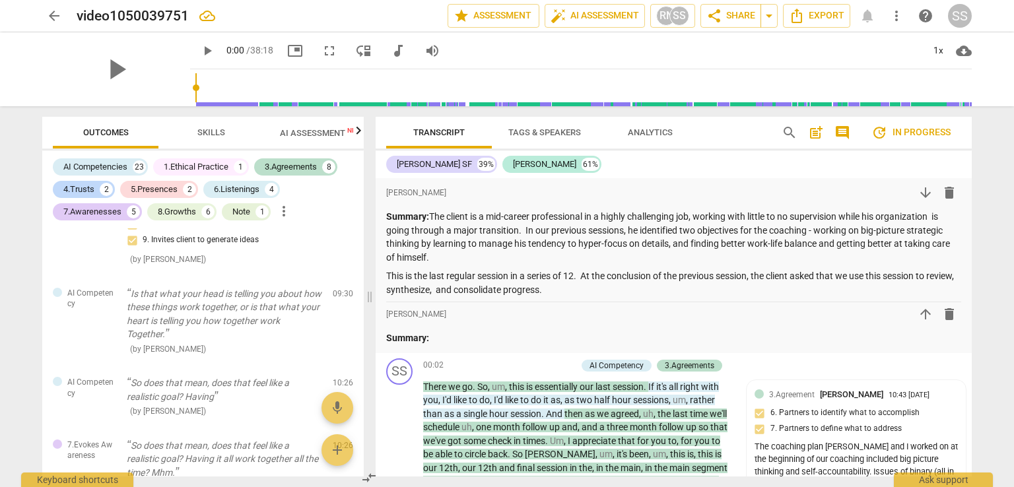
scroll to position [2377, 0]
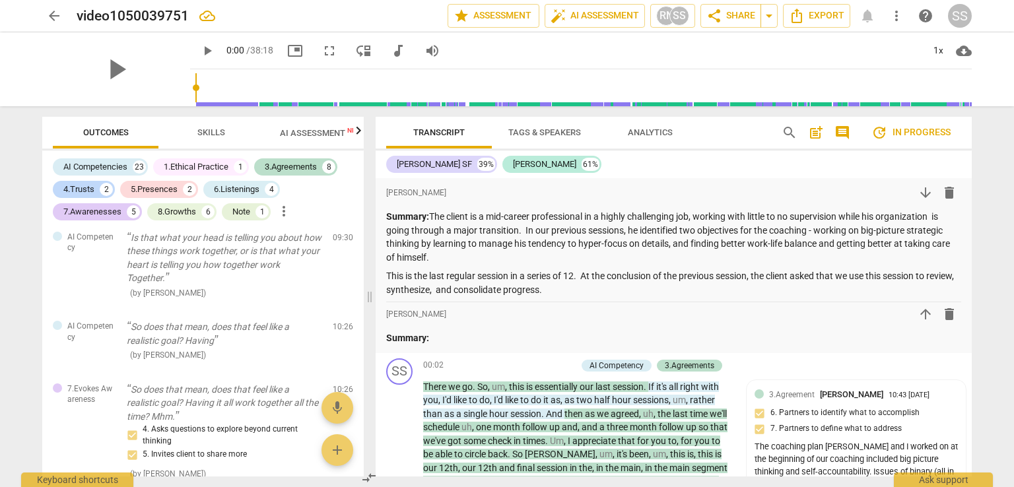
click at [313, 248] on span "edit" at bounding box center [320, 240] width 16 height 16
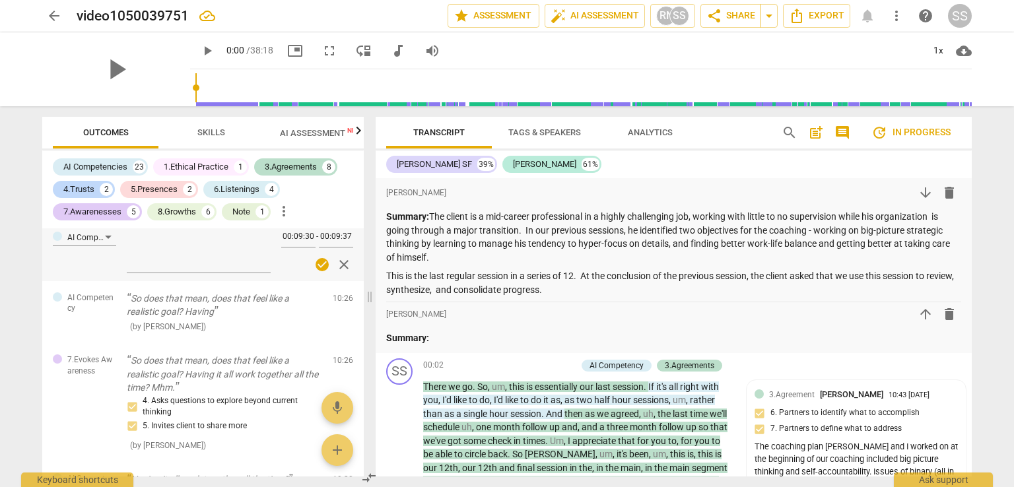
click at [172, 319] on p "So does that mean, does that feel like a realistic goal? Having" at bounding box center [224, 305] width 195 height 27
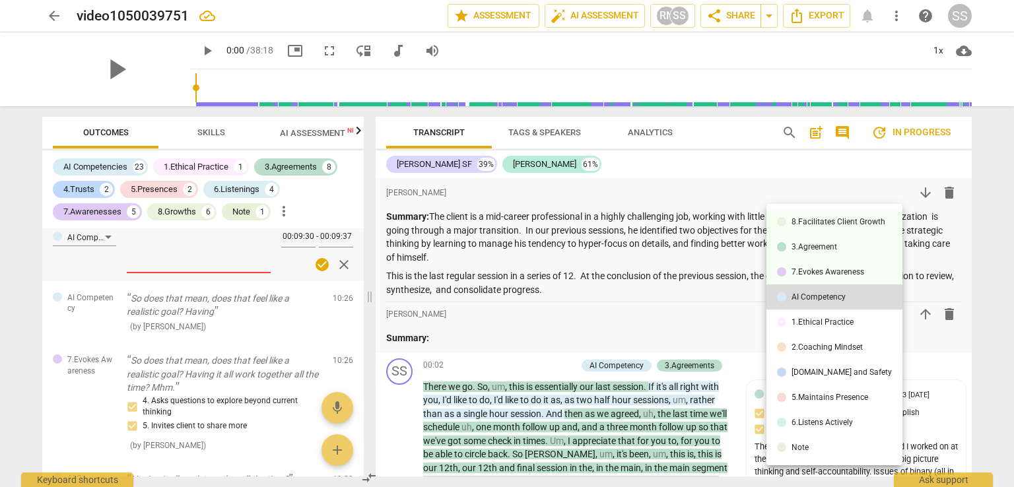
scroll to position [1939, 0]
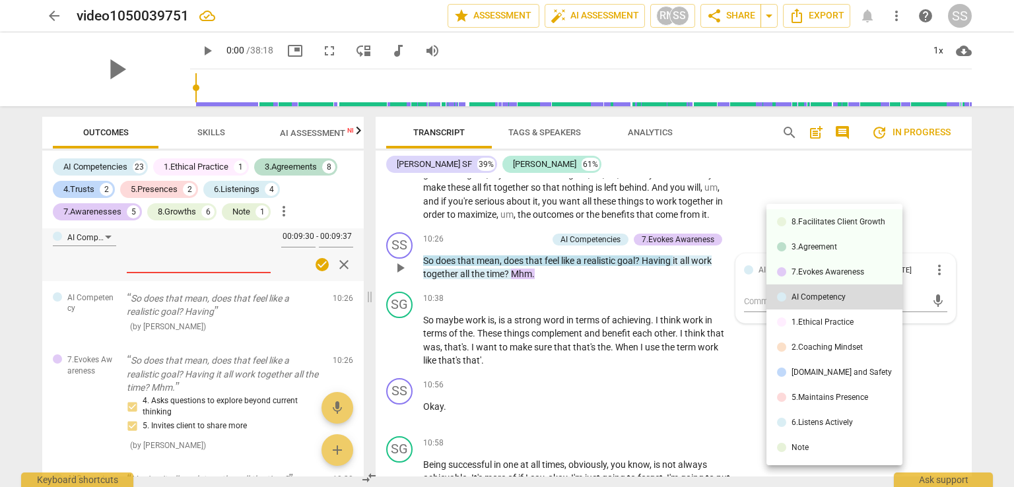
click at [338, 333] on div at bounding box center [507, 243] width 1014 height 487
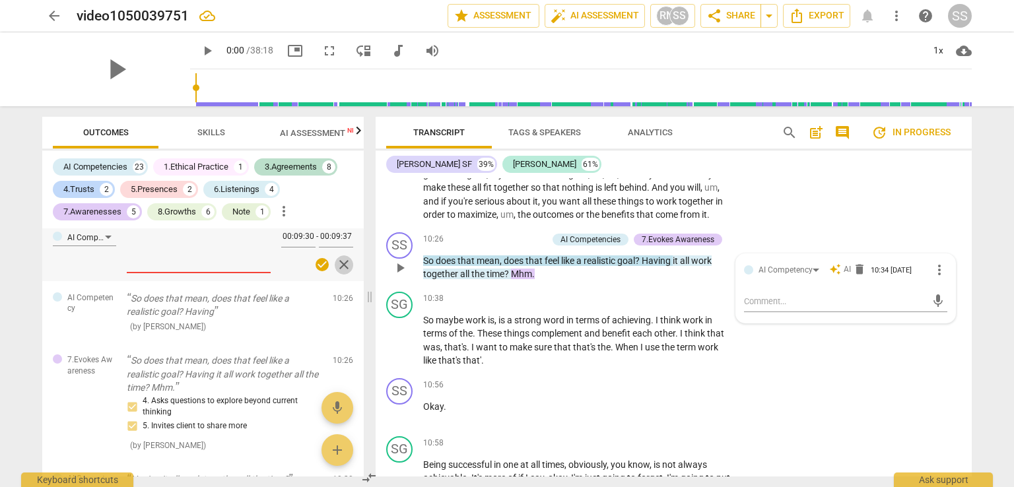
click at [339, 273] on span "close" at bounding box center [344, 265] width 16 height 16
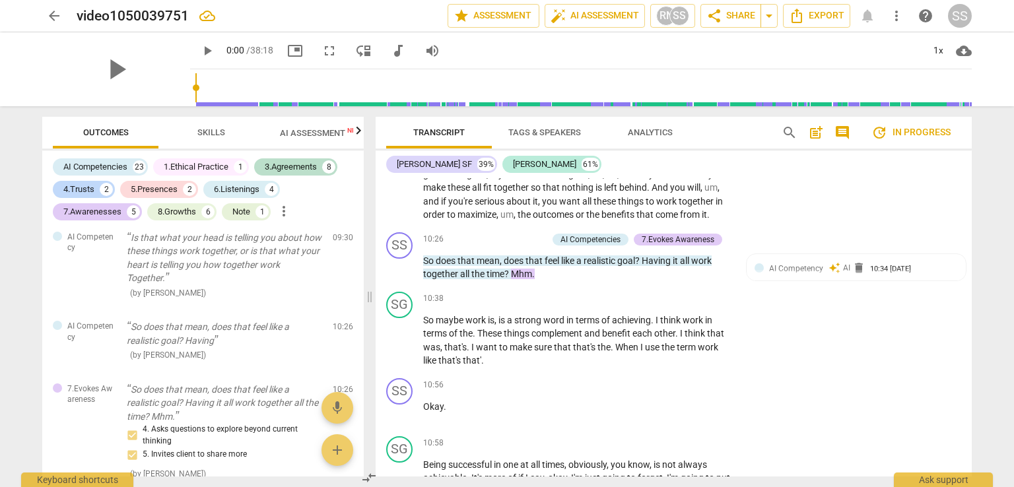
click at [57, 241] on div at bounding box center [57, 236] width 9 height 9
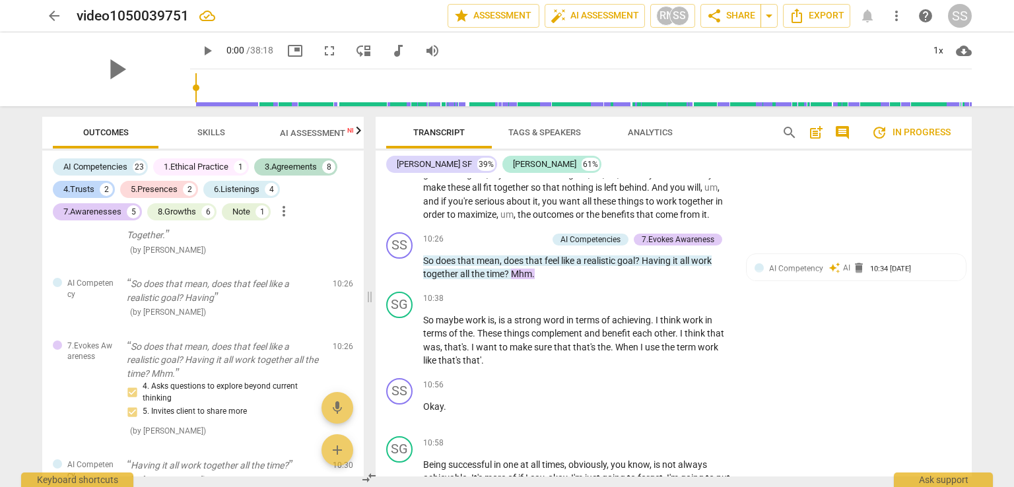
scroll to position [2443, 0]
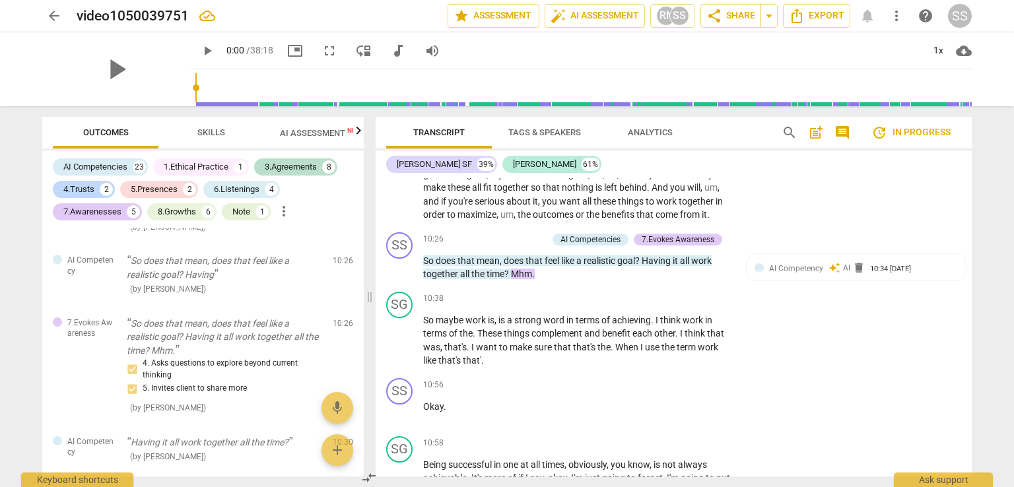
click at [339, 272] on span "delete" at bounding box center [344, 264] width 16 height 16
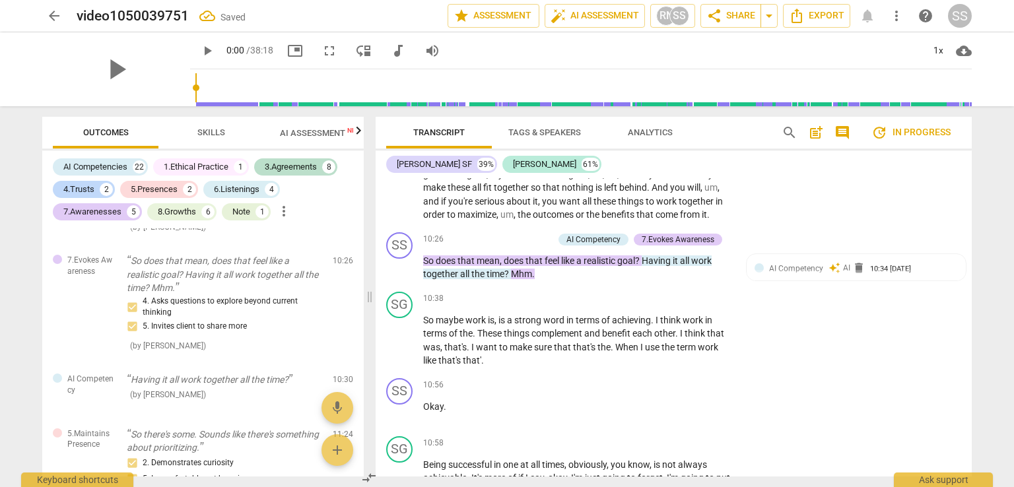
click at [341, 182] on span "delete" at bounding box center [344, 174] width 16 height 16
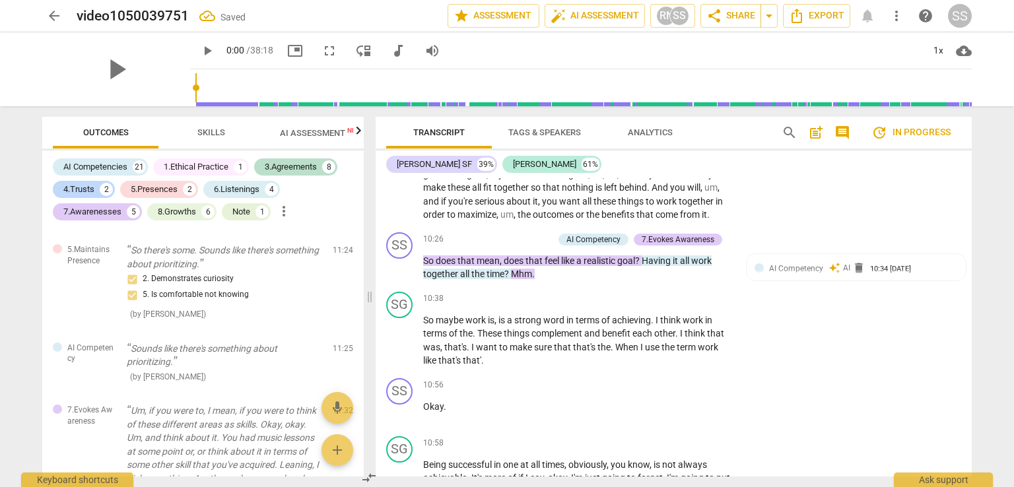
scroll to position [2552, 0]
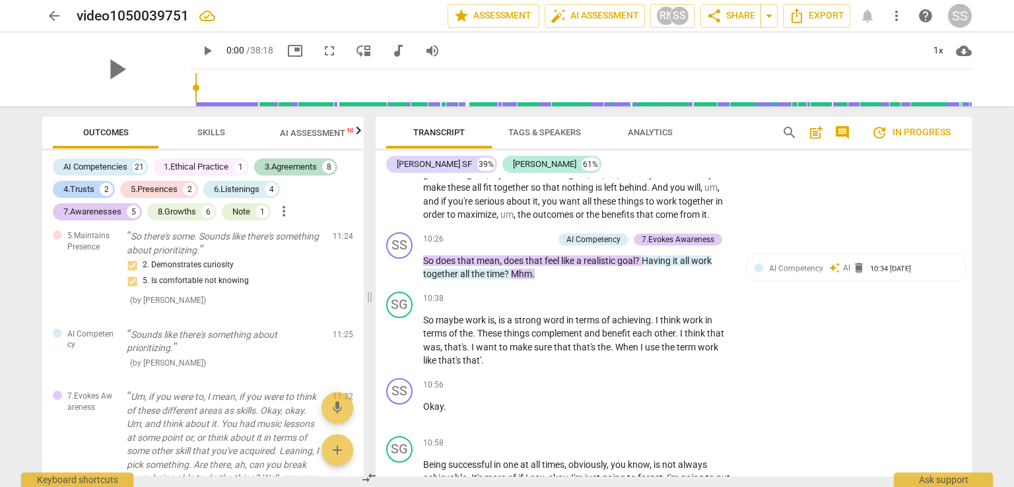
click at [340, 193] on span "delete" at bounding box center [344, 185] width 16 height 16
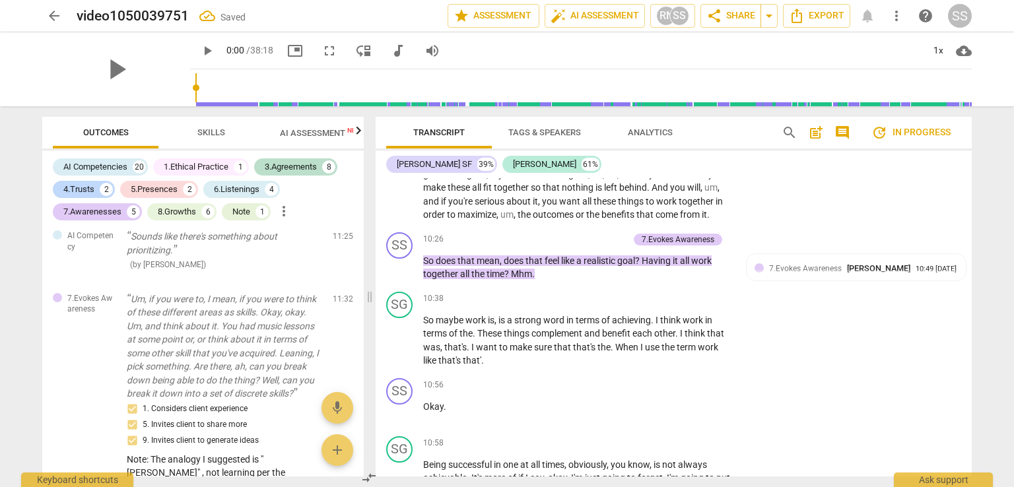
scroll to position [2618, 0]
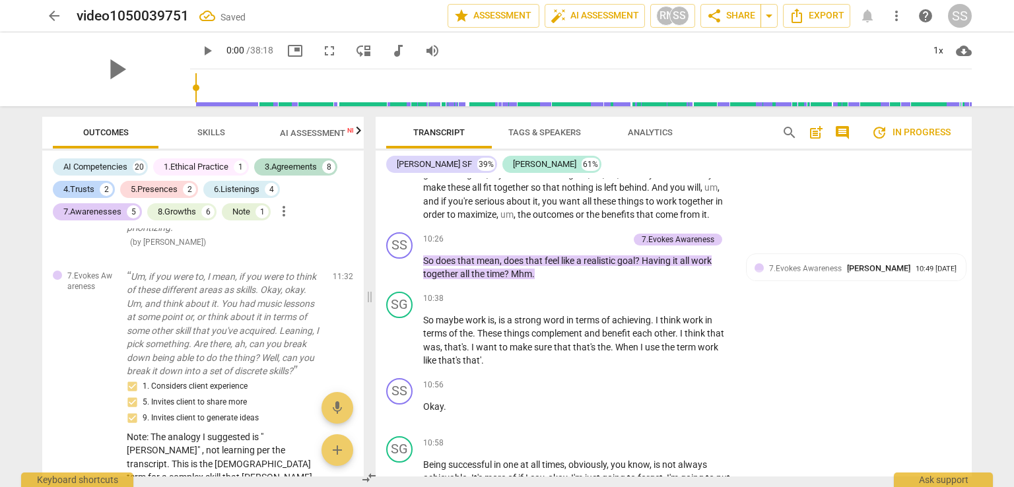
click at [339, 225] on span "delete" at bounding box center [344, 217] width 16 height 16
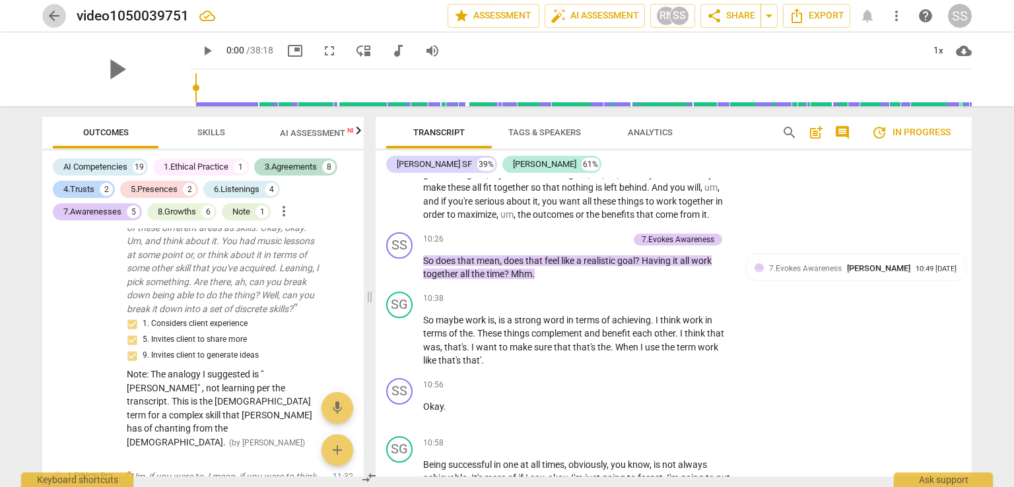
click at [49, 9] on span "arrow_back" at bounding box center [54, 16] width 16 height 16
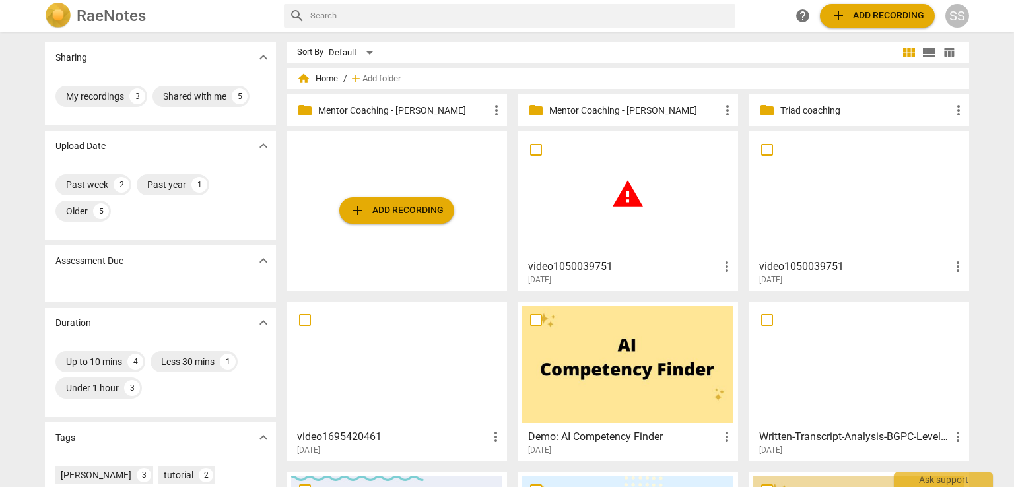
click at [783, 275] on span "[DATE]" at bounding box center [770, 280] width 23 height 11
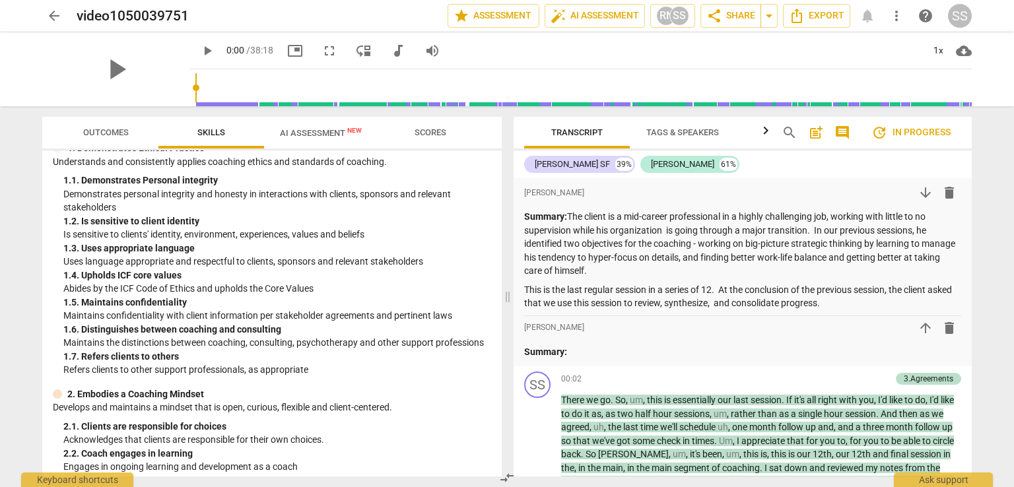
scroll to position [198, 0]
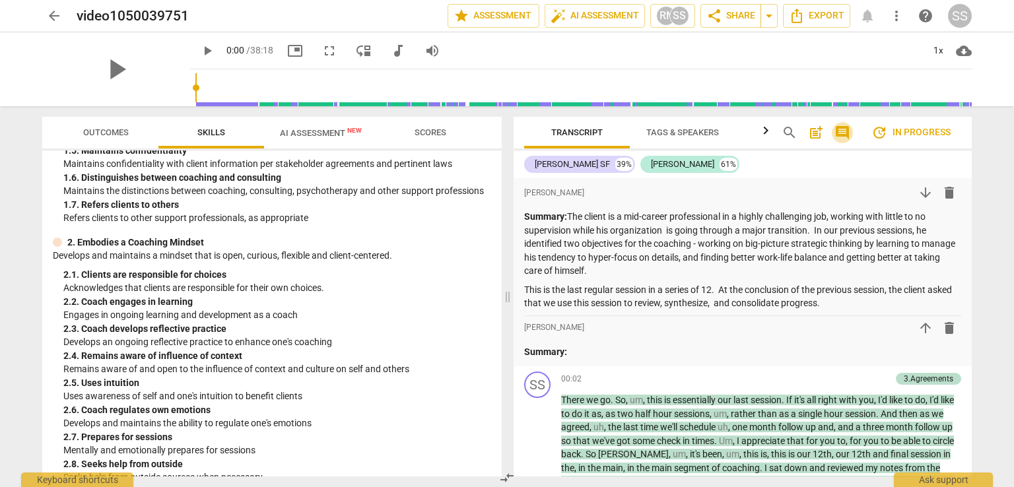
click at [843, 129] on span "comment" at bounding box center [843, 133] width 16 height 16
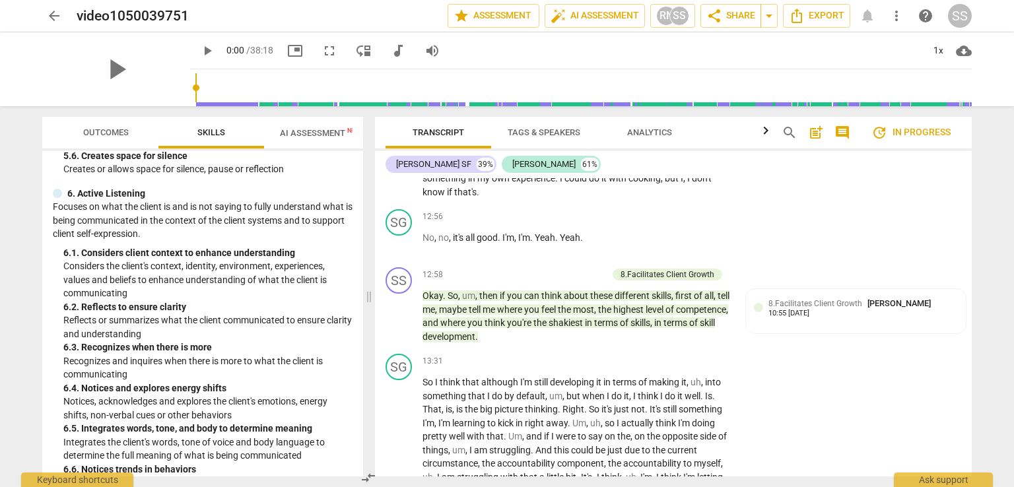
scroll to position [3104, 0]
